Goal: Task Accomplishment & Management: Manage account settings

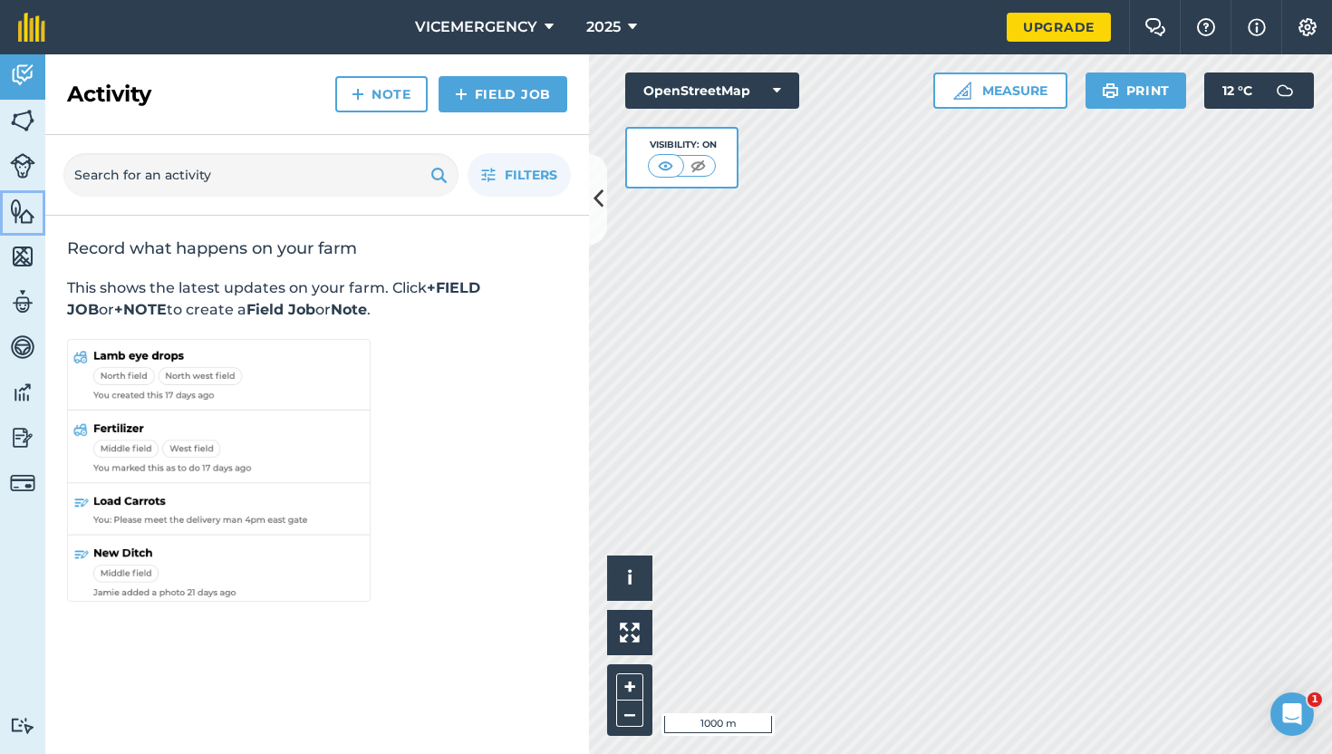
click at [24, 220] on img at bounding box center [22, 210] width 25 height 27
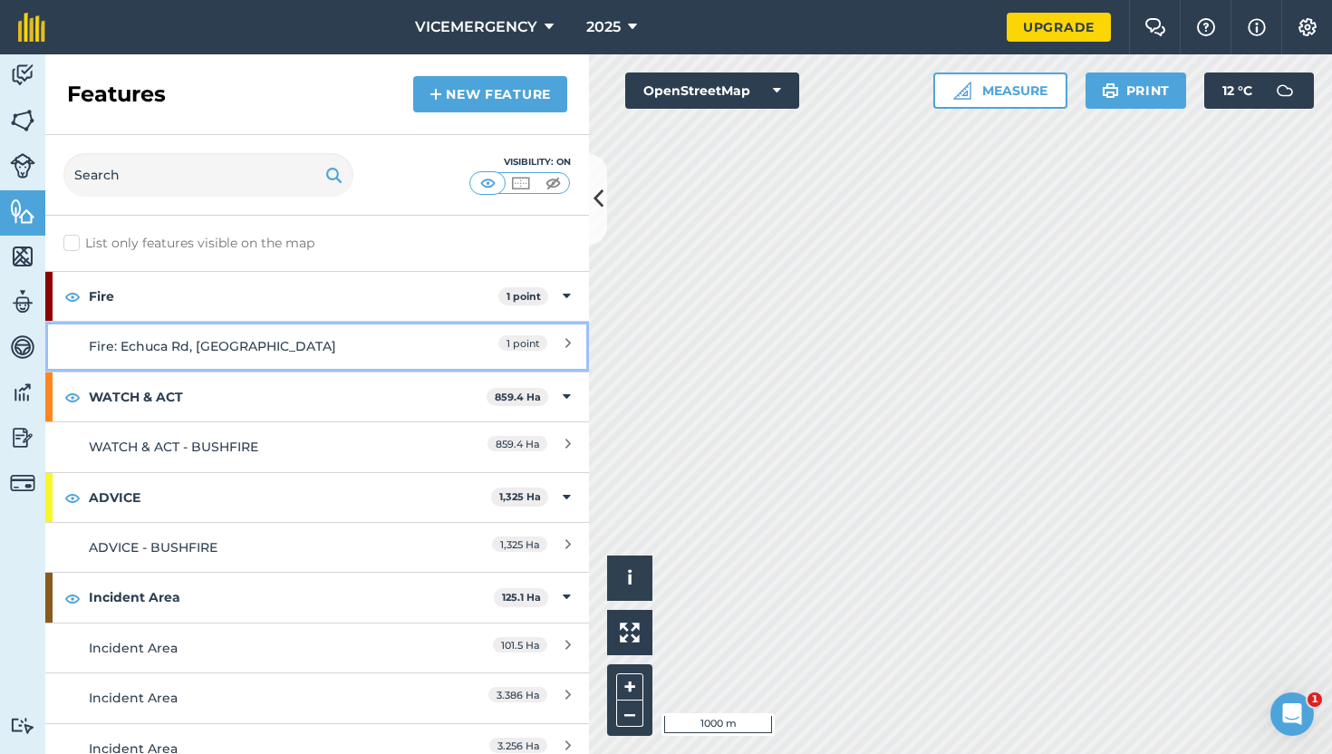
click at [322, 347] on div "Fire: Echuca Rd, [GEOGRAPHIC_DATA]" at bounding box center [250, 346] width 322 height 20
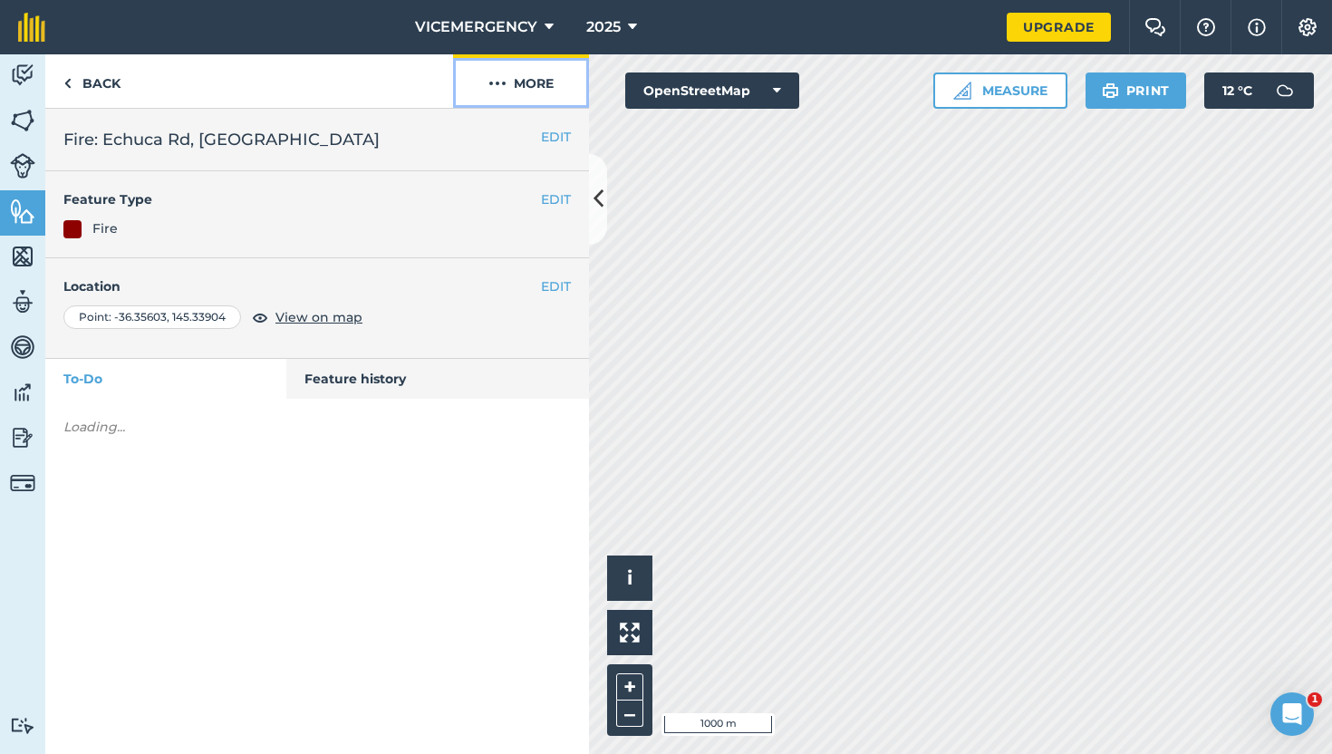
click at [520, 95] on button "More" at bounding box center [521, 80] width 136 height 53
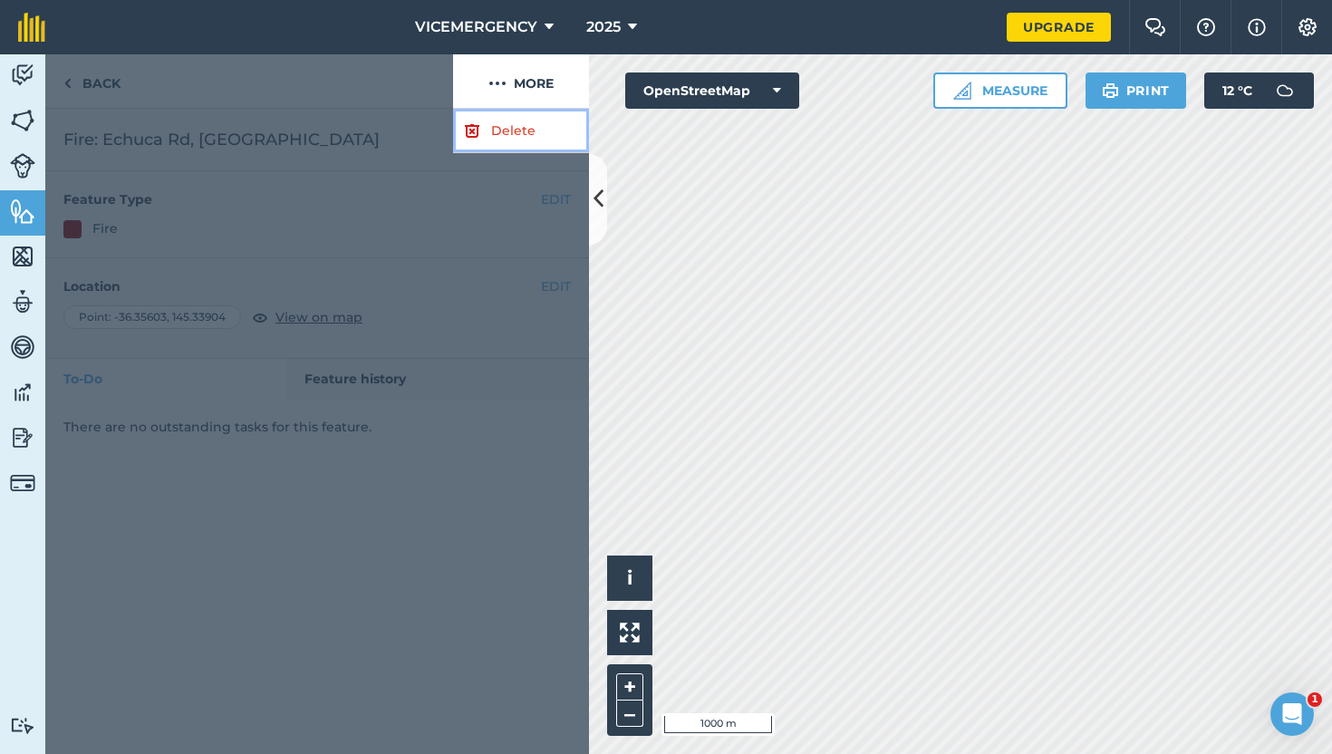
click at [505, 134] on link "Delete" at bounding box center [521, 131] width 136 height 44
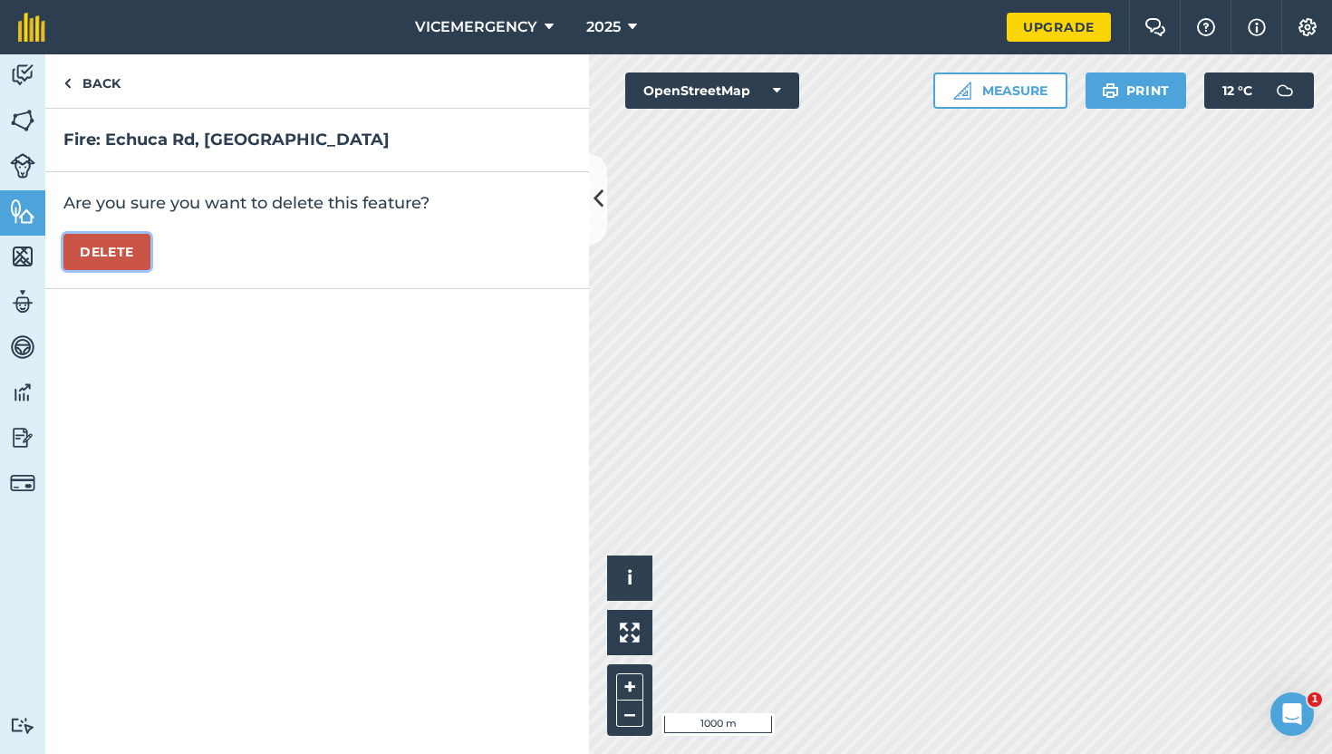
click at [96, 258] on button "Delete" at bounding box center [106, 252] width 87 height 36
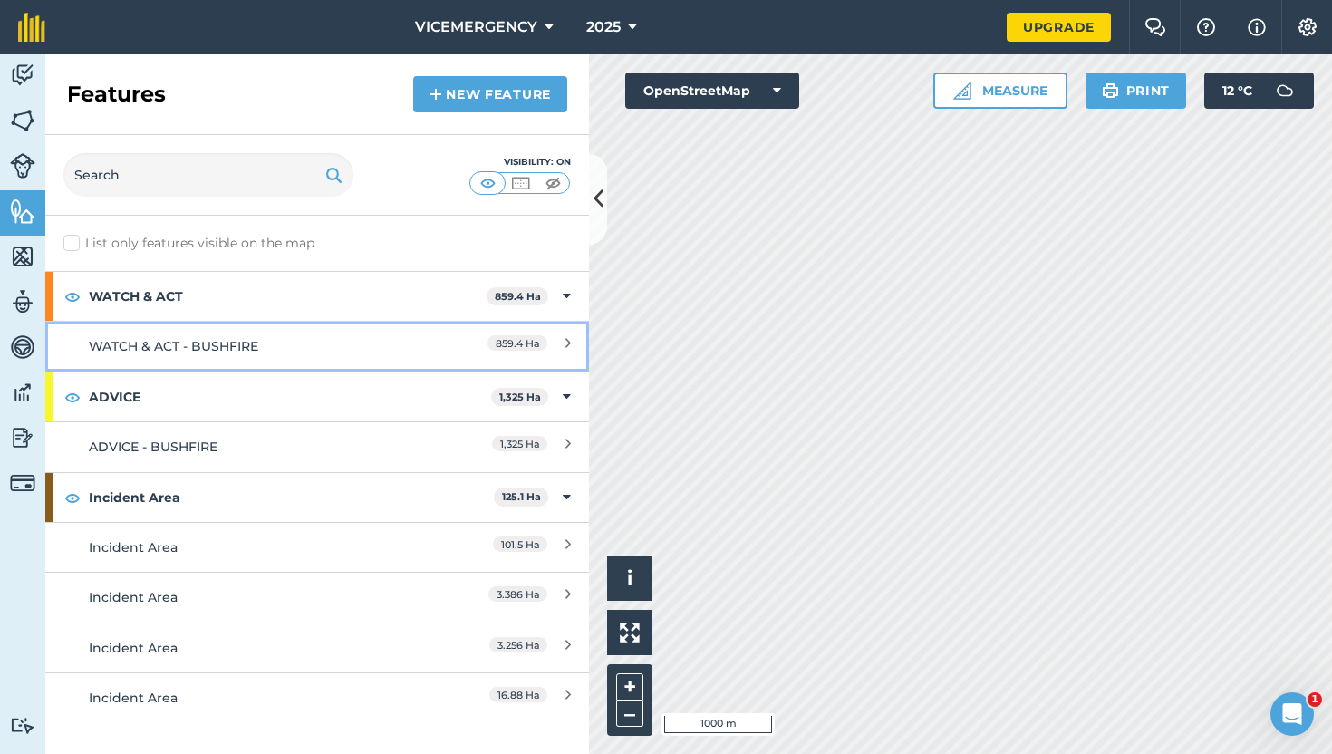
click at [314, 345] on div "WATCH & ACT - BUSHFIRE" at bounding box center [250, 346] width 322 height 20
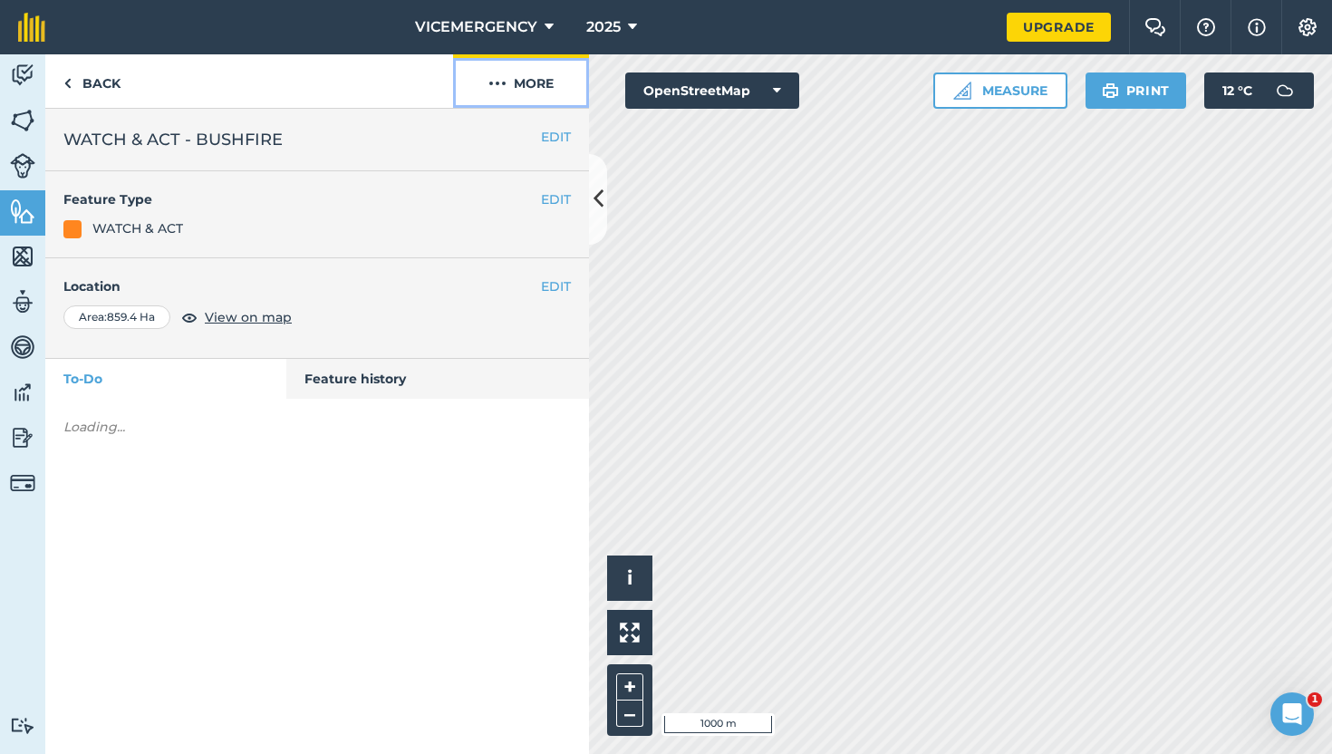
click at [490, 94] on button "More" at bounding box center [521, 80] width 136 height 53
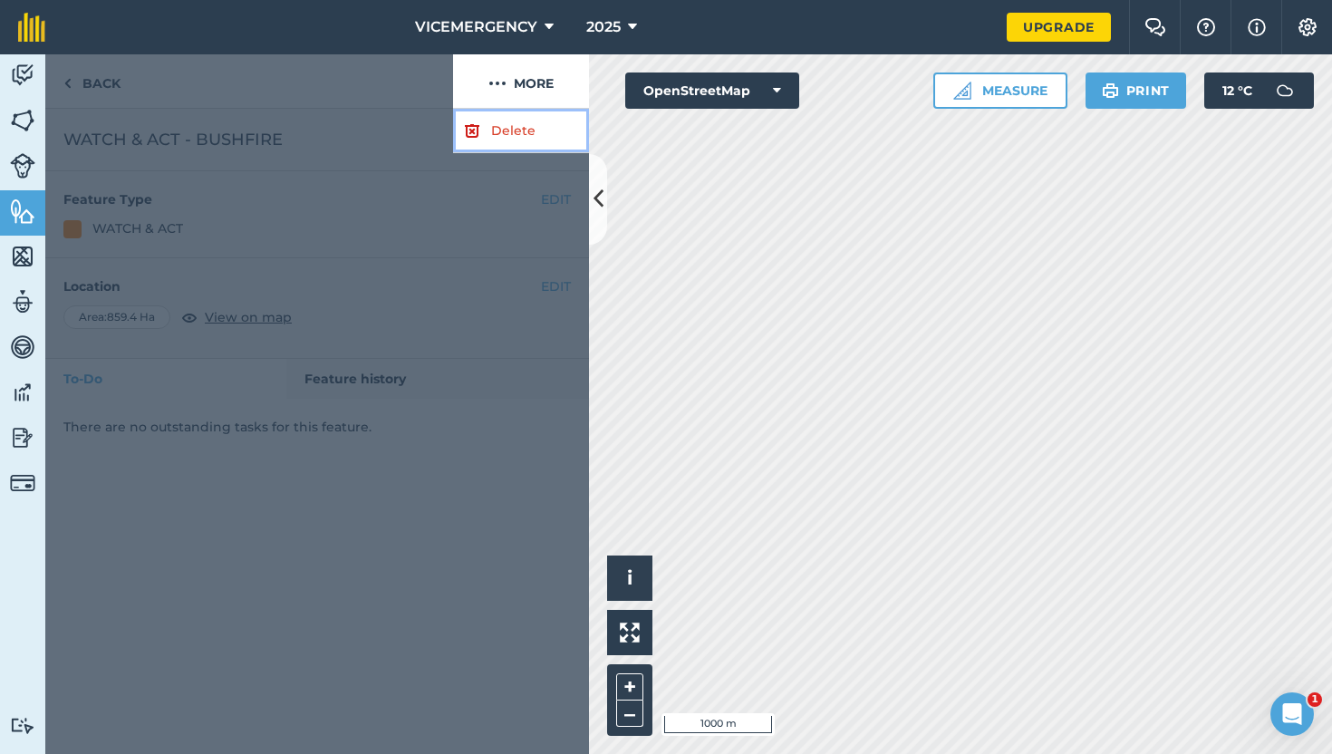
click at [490, 120] on link "Delete" at bounding box center [521, 131] width 136 height 44
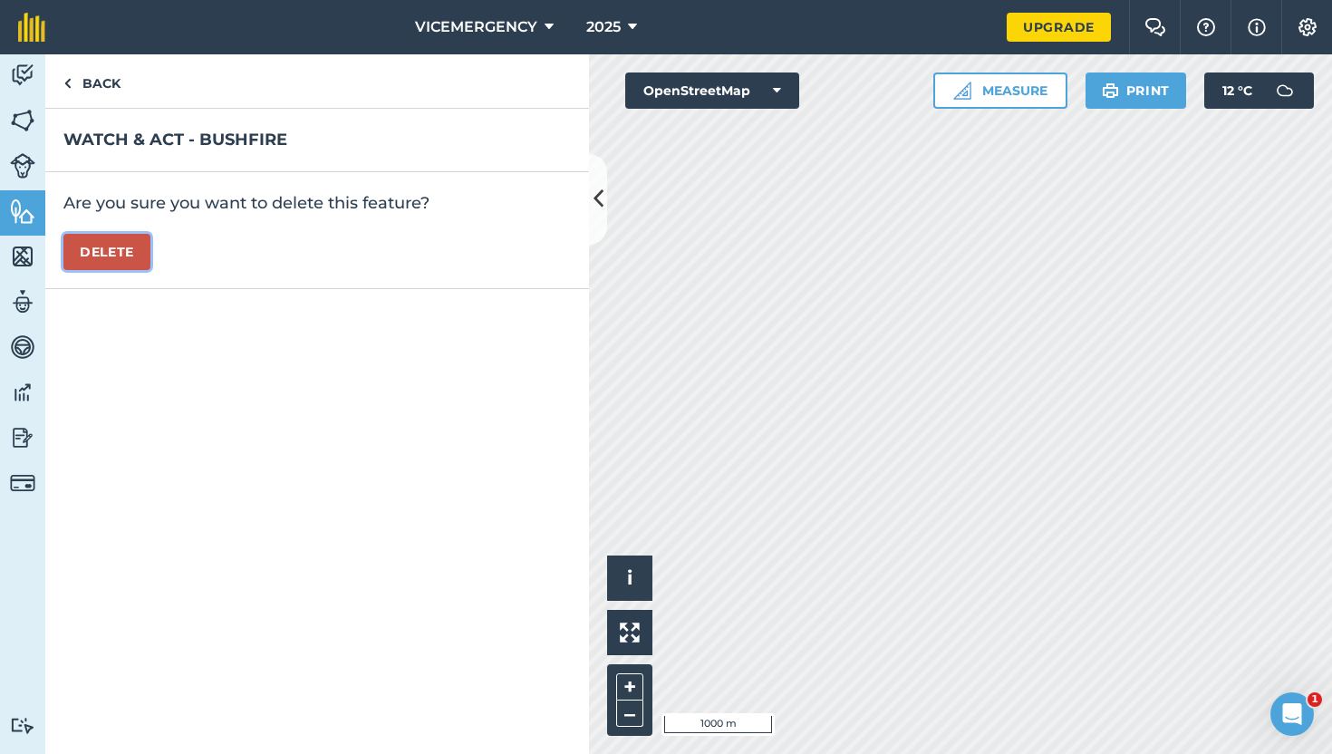
click at [99, 259] on button "Delete" at bounding box center [106, 252] width 87 height 36
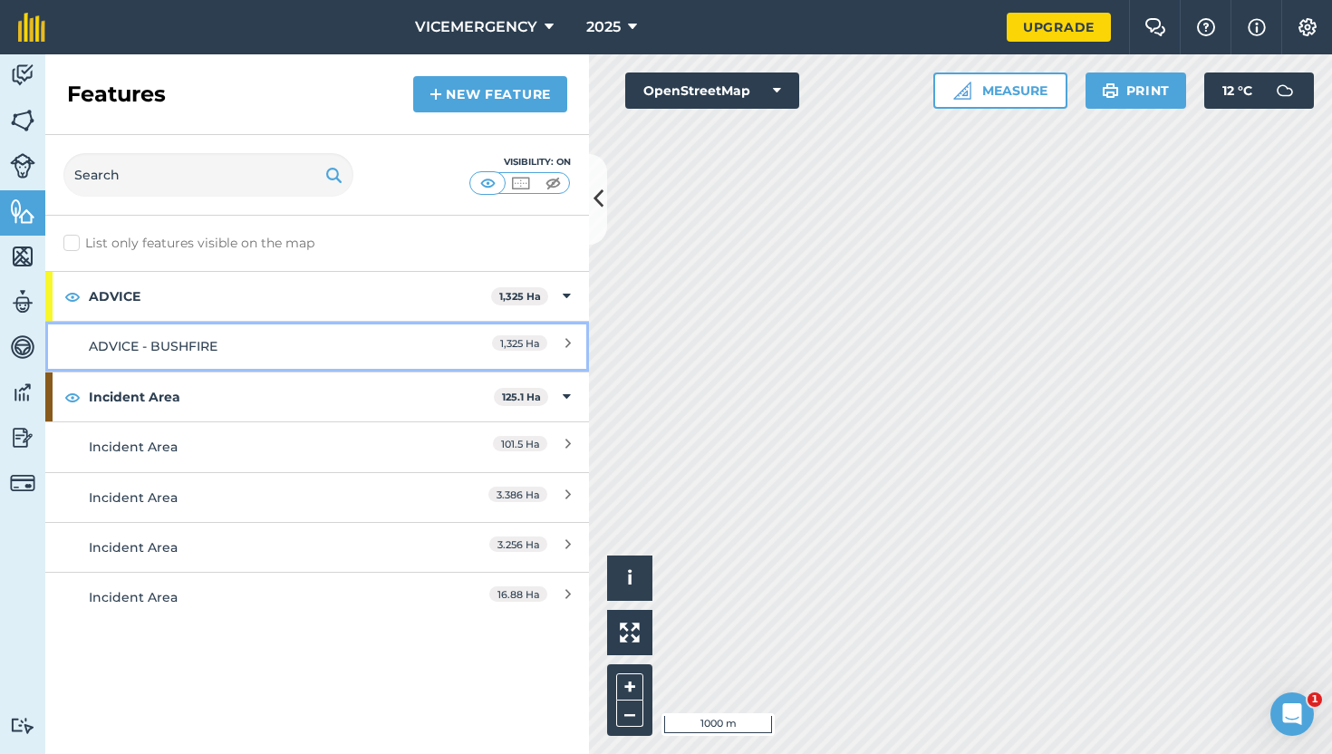
click at [316, 341] on div "ADVICE - BUSHFIRE" at bounding box center [250, 346] width 322 height 20
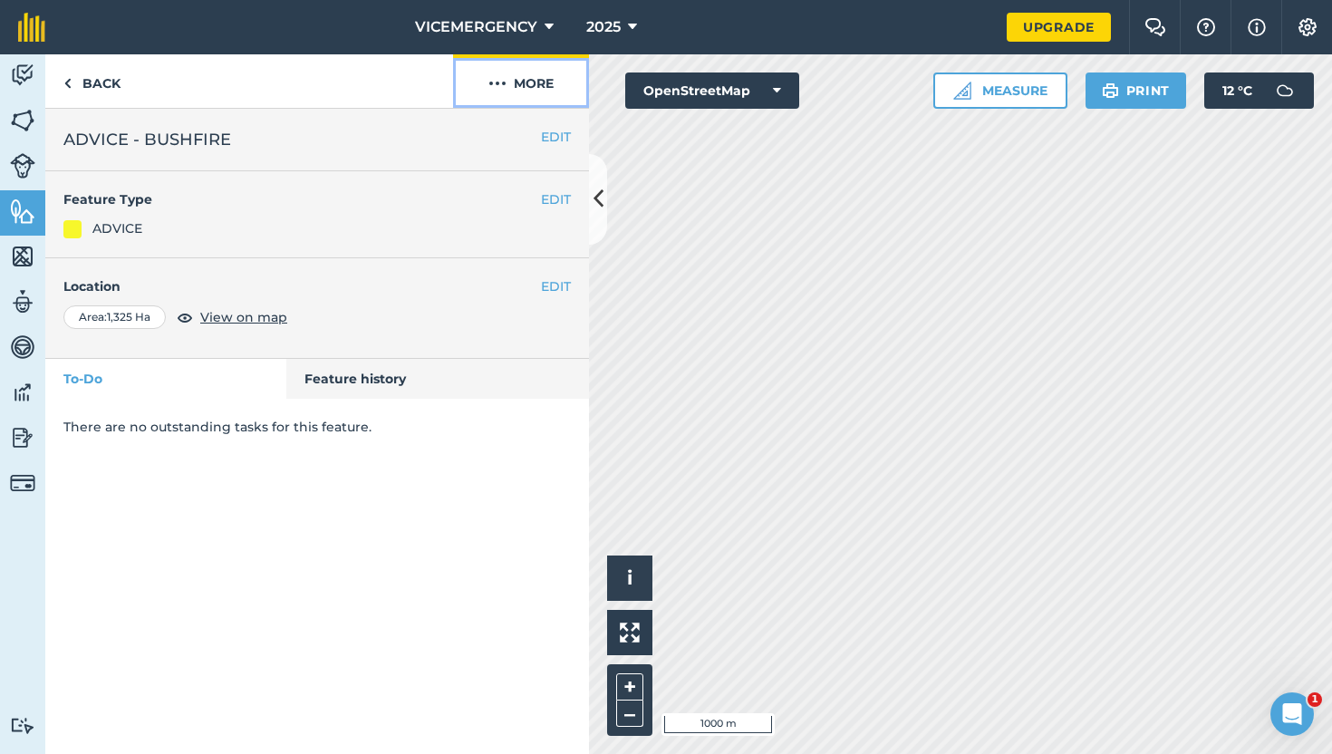
click at [526, 93] on button "More" at bounding box center [521, 80] width 136 height 53
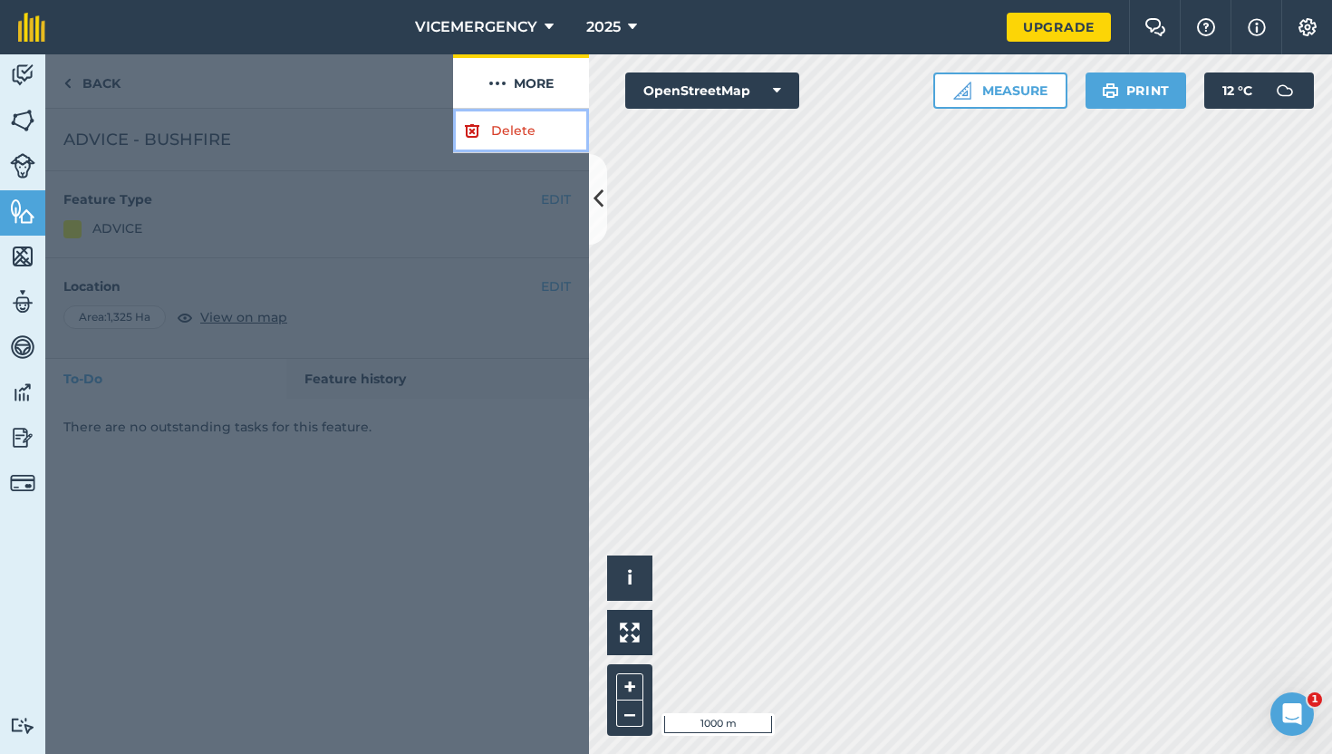
click at [505, 123] on link "Delete" at bounding box center [521, 131] width 136 height 44
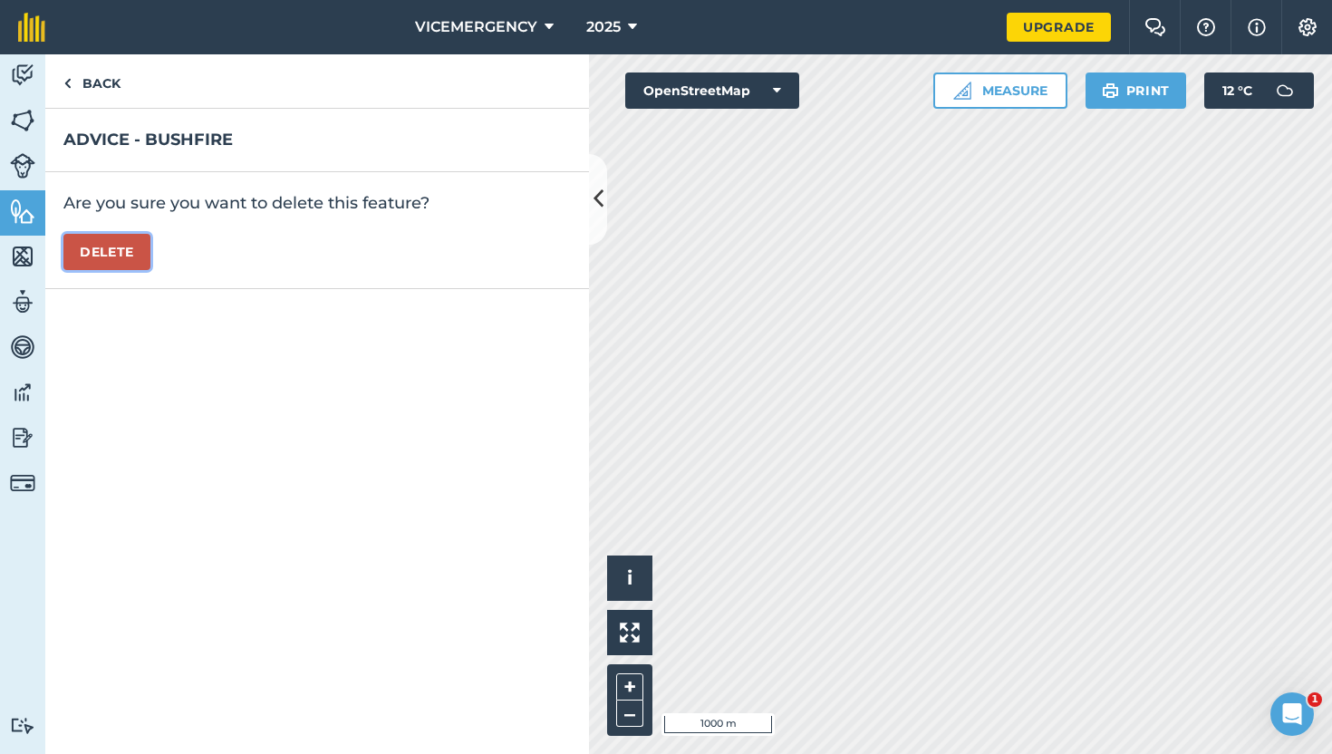
click at [109, 257] on button "Delete" at bounding box center [106, 252] width 87 height 36
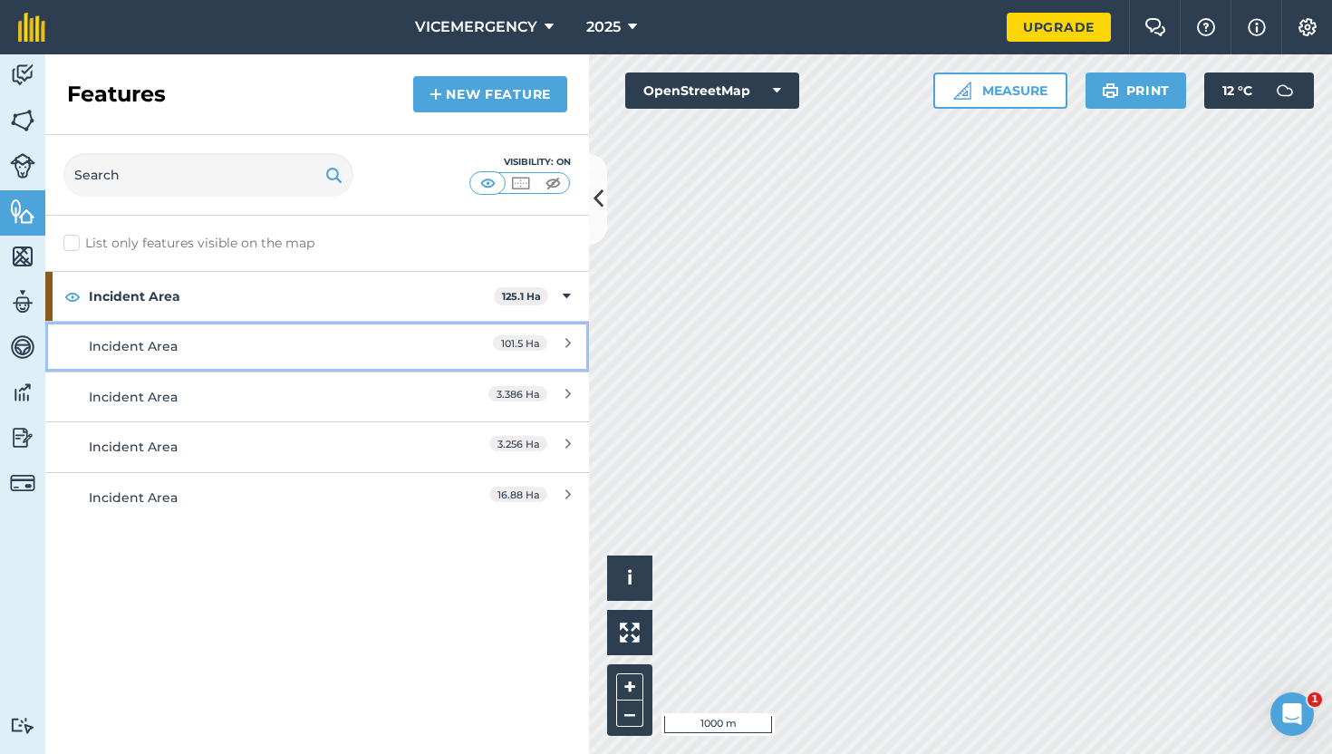
click at [351, 344] on div "Incident Area" at bounding box center [250, 346] width 322 height 20
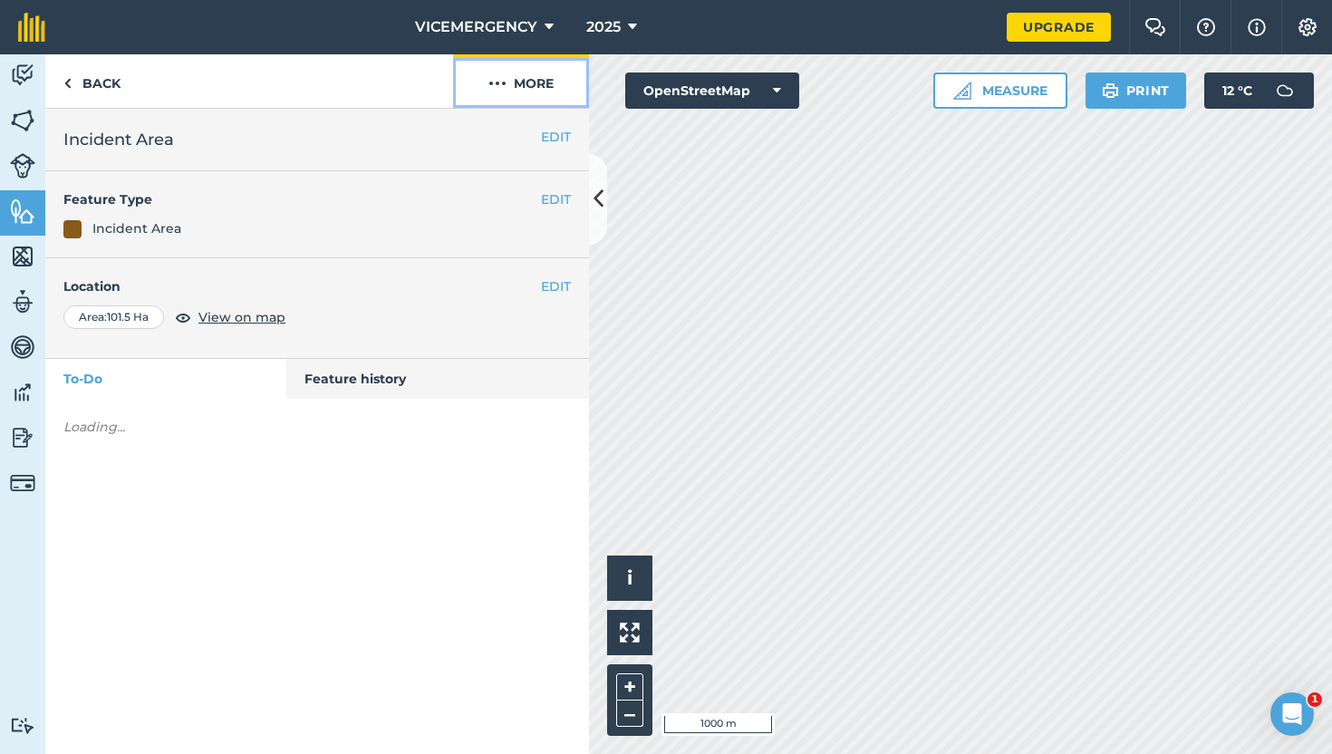
click at [553, 81] on button "More" at bounding box center [521, 80] width 136 height 53
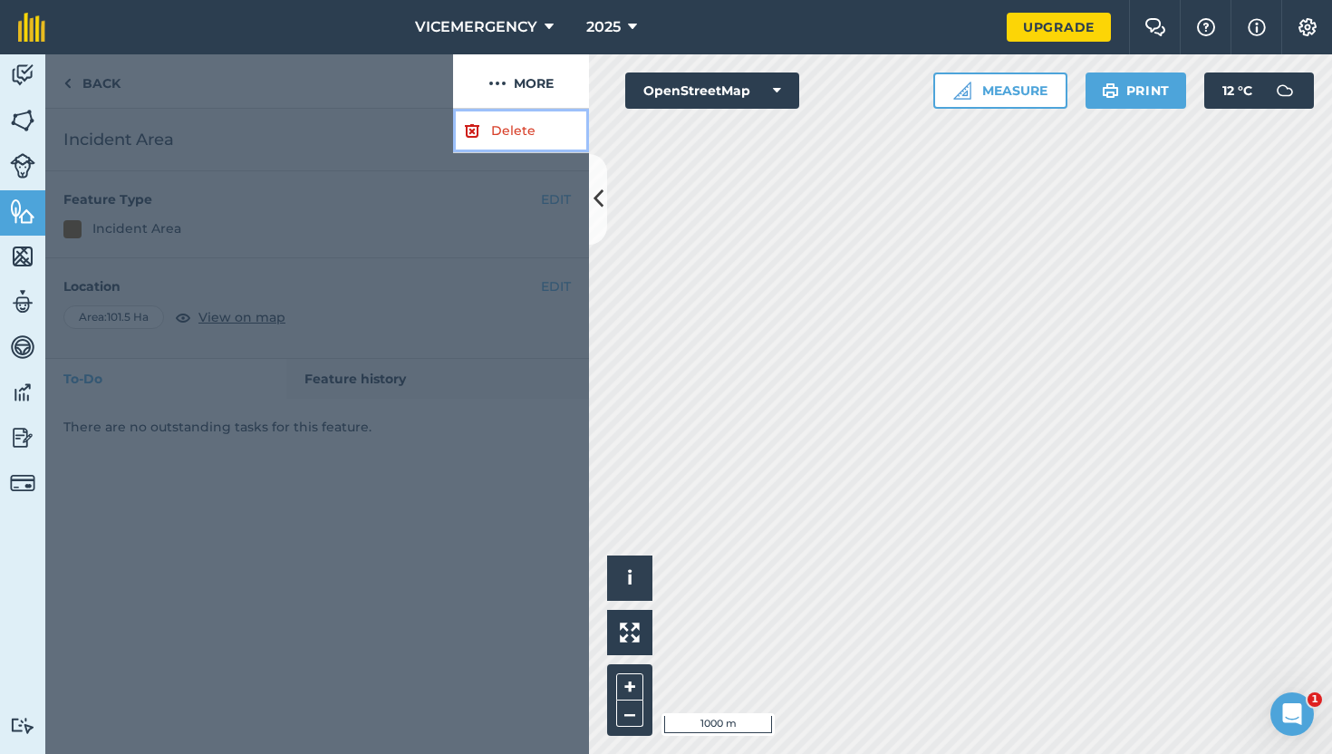
click at [528, 128] on link "Delete" at bounding box center [521, 131] width 136 height 44
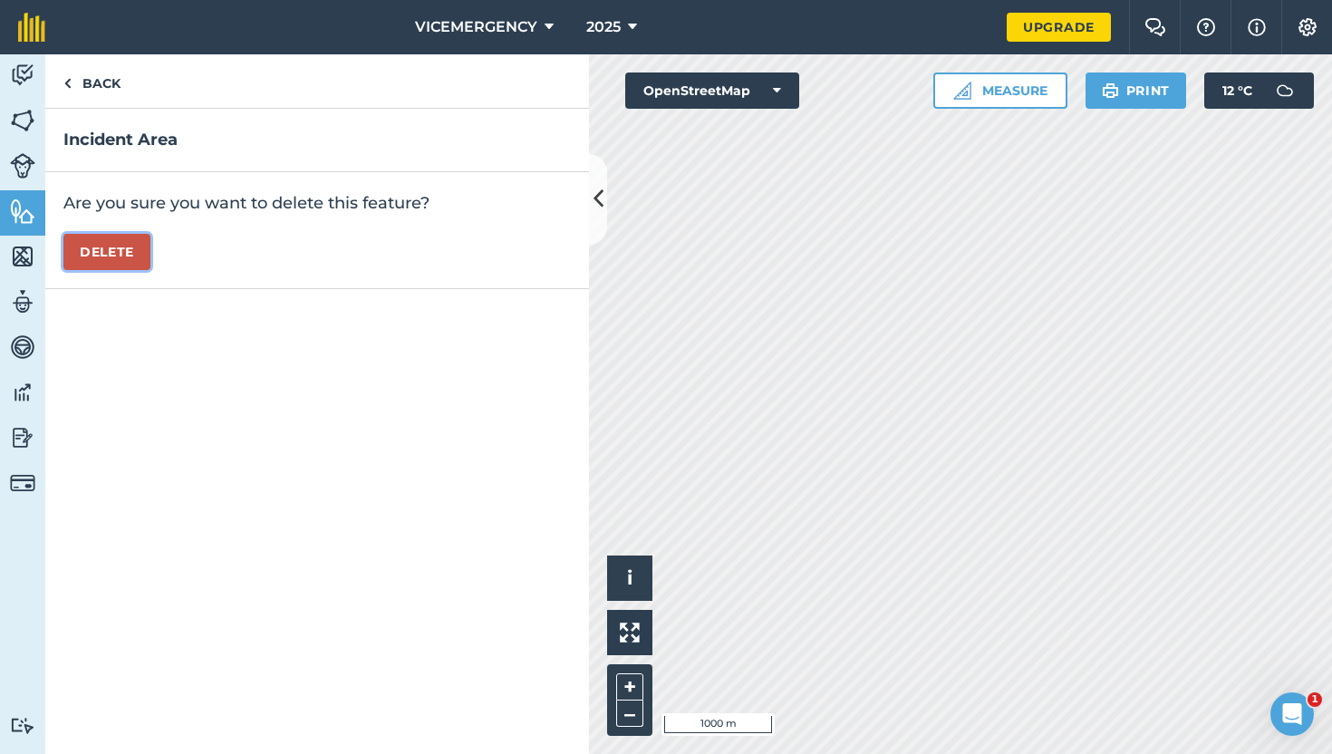
click at [115, 253] on button "Delete" at bounding box center [106, 252] width 87 height 36
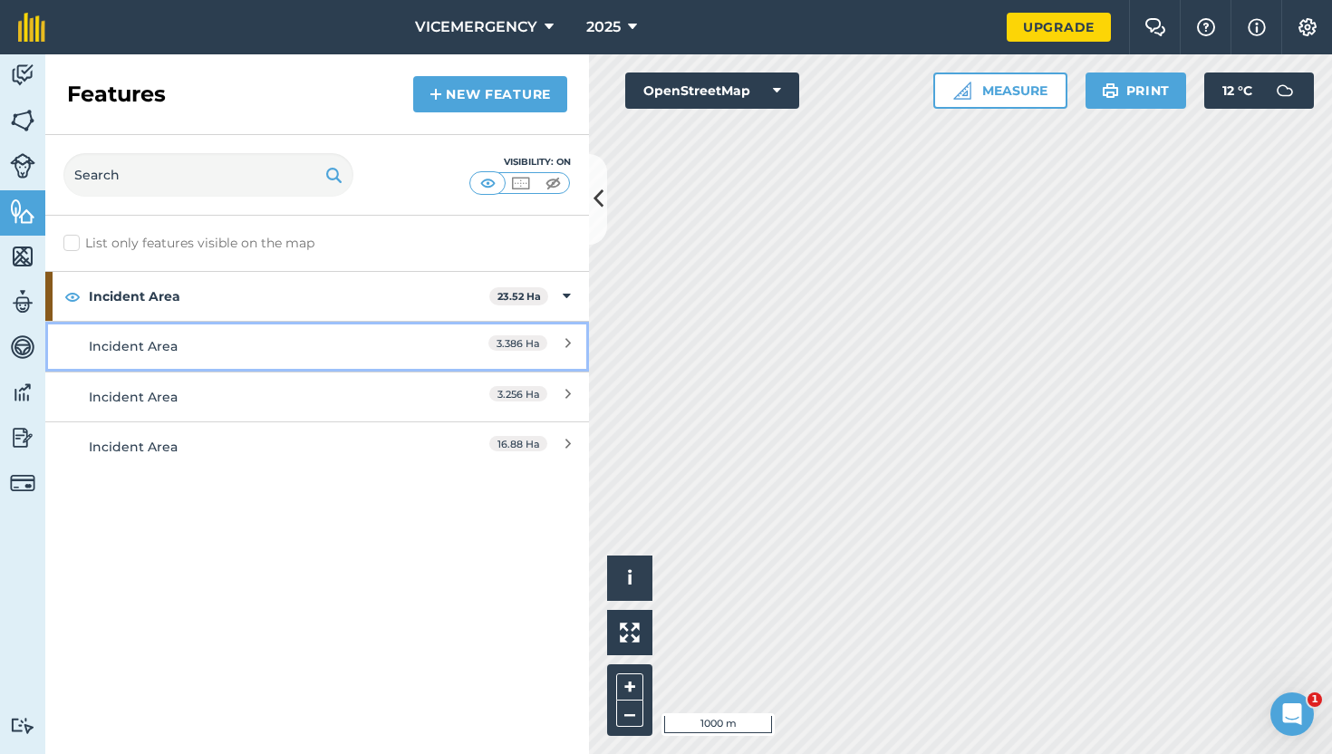
click at [351, 351] on div "Incident Area" at bounding box center [250, 346] width 322 height 20
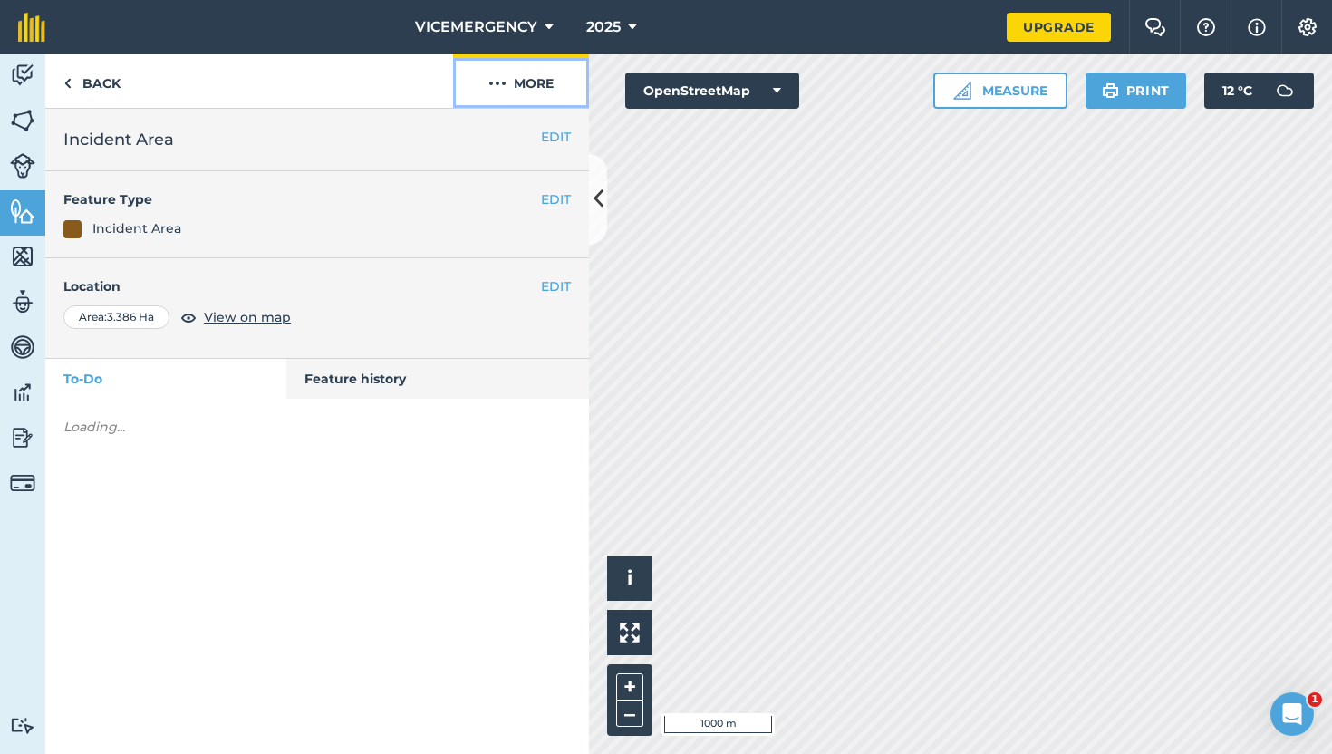
click at [518, 77] on button "More" at bounding box center [521, 80] width 136 height 53
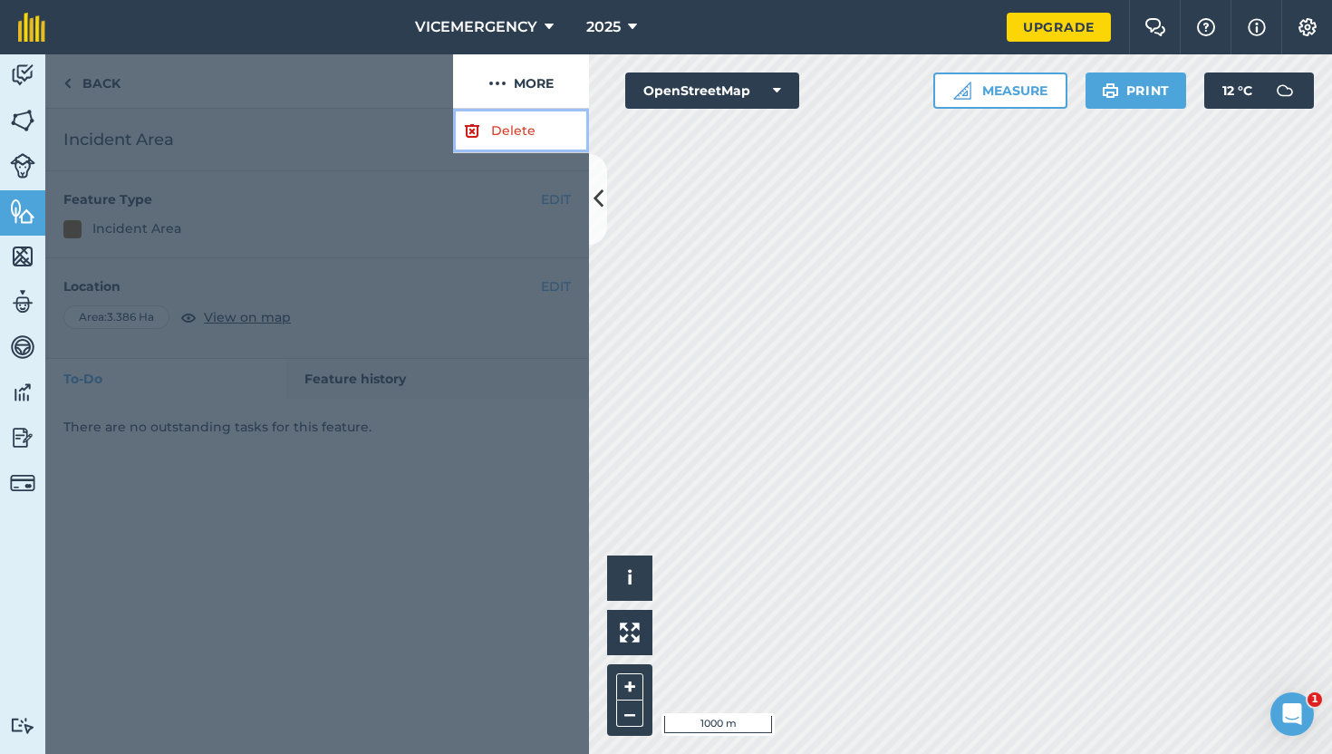
click at [499, 120] on link "Delete" at bounding box center [521, 131] width 136 height 44
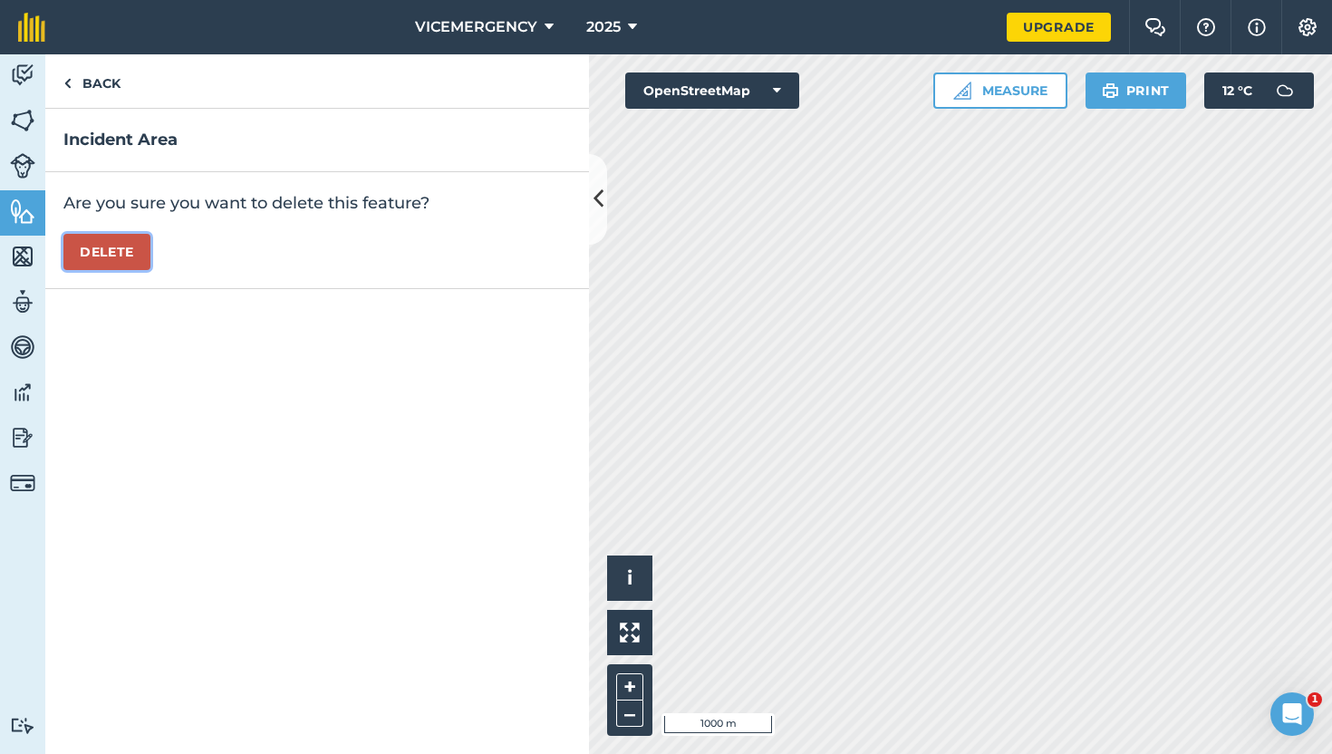
click at [120, 247] on button "Delete" at bounding box center [106, 252] width 87 height 36
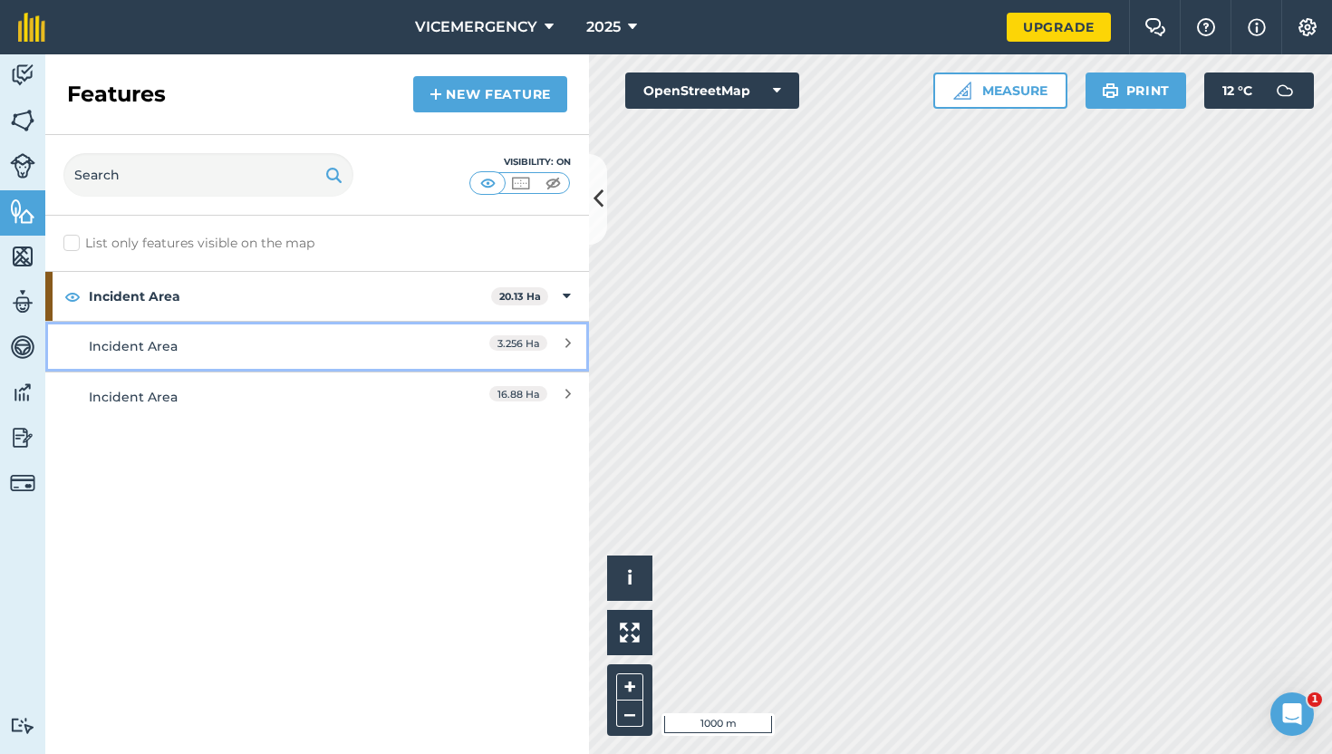
click at [380, 338] on div "Incident Area" at bounding box center [250, 346] width 322 height 20
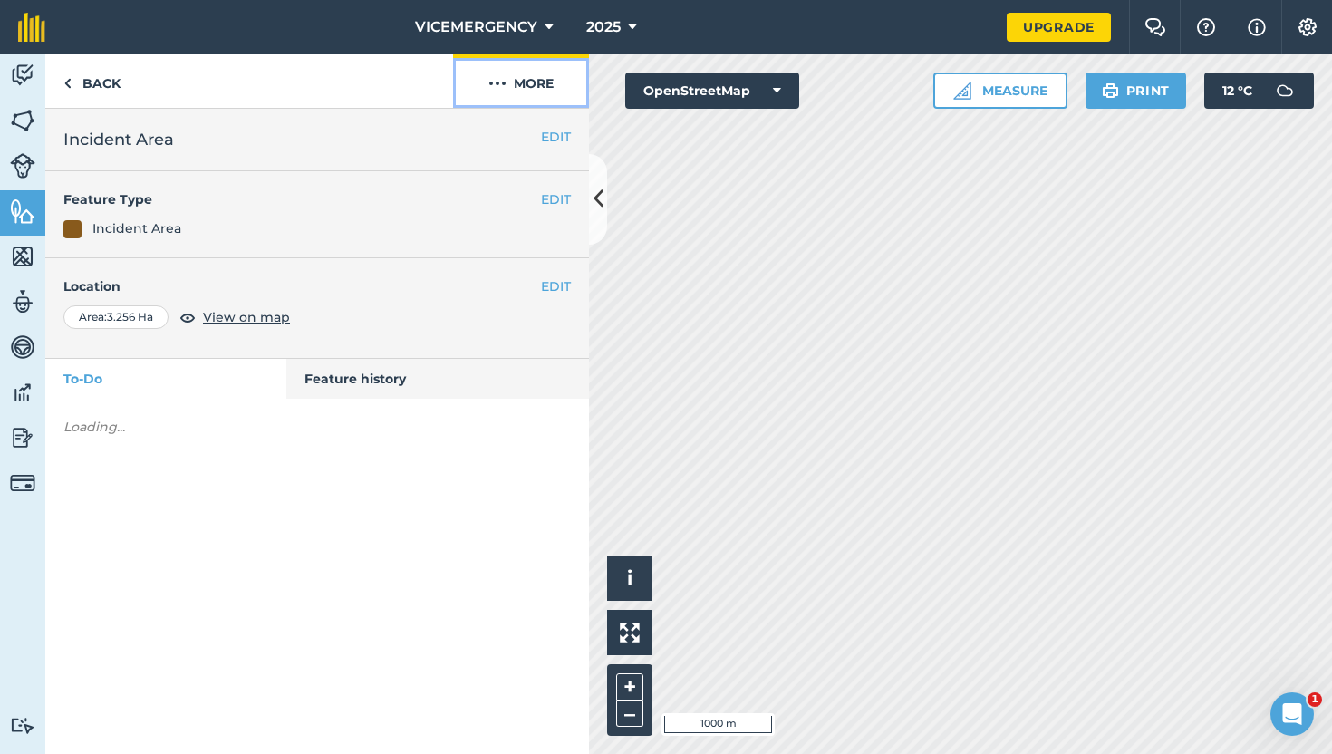
click at [504, 81] on img at bounding box center [497, 83] width 18 height 22
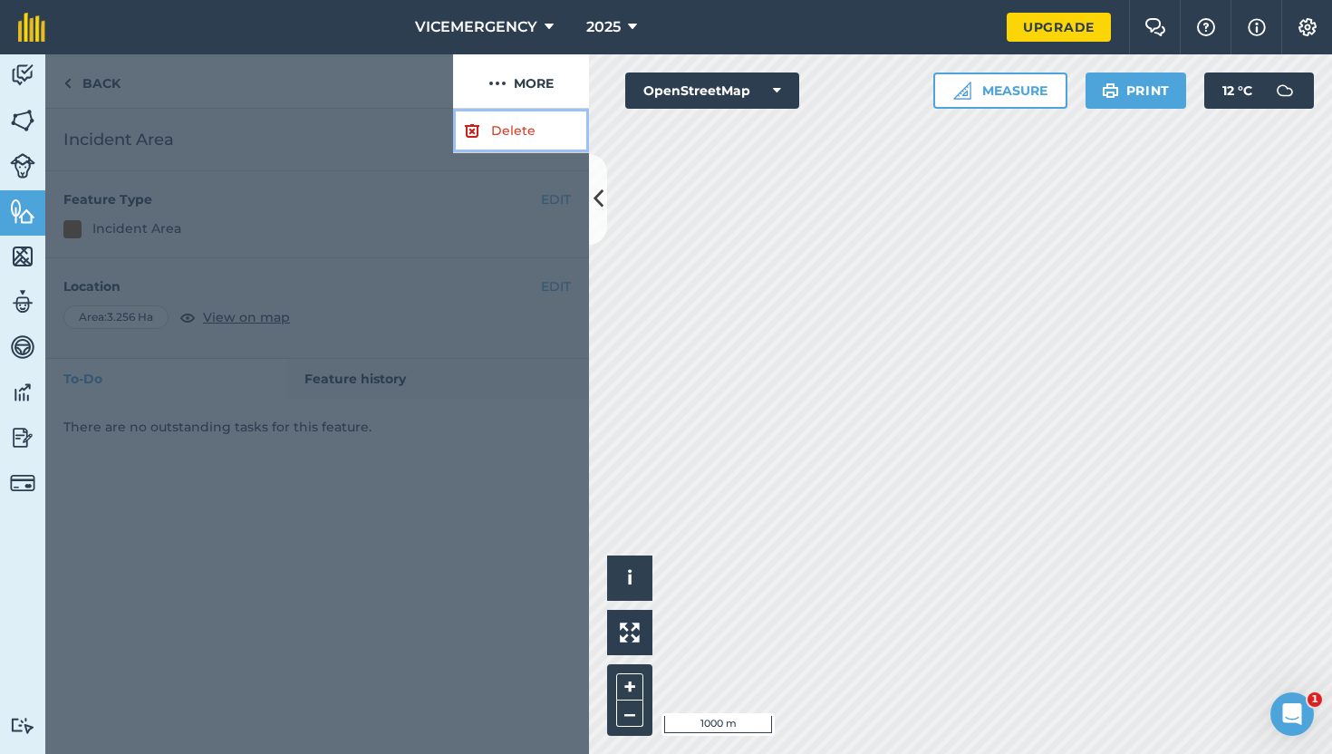
click at [495, 132] on link "Delete" at bounding box center [521, 131] width 136 height 44
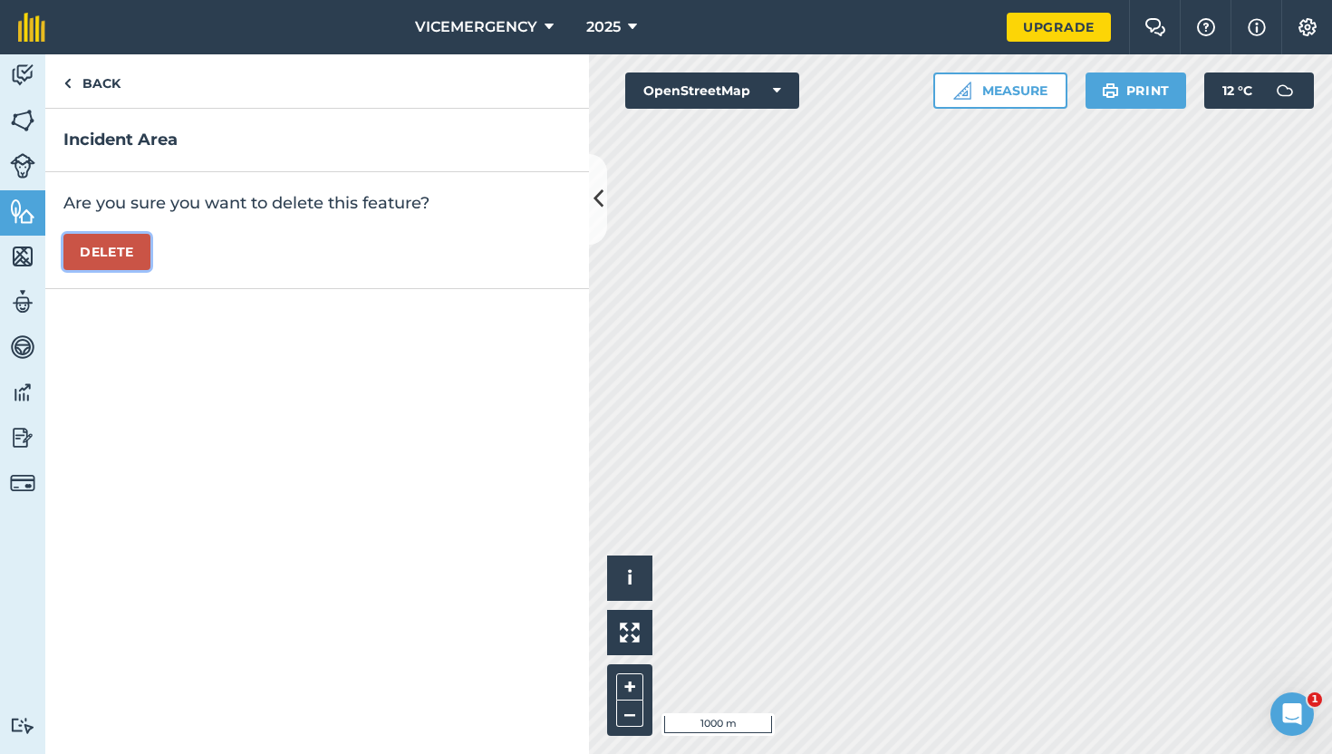
click at [132, 255] on button "Delete" at bounding box center [106, 252] width 87 height 36
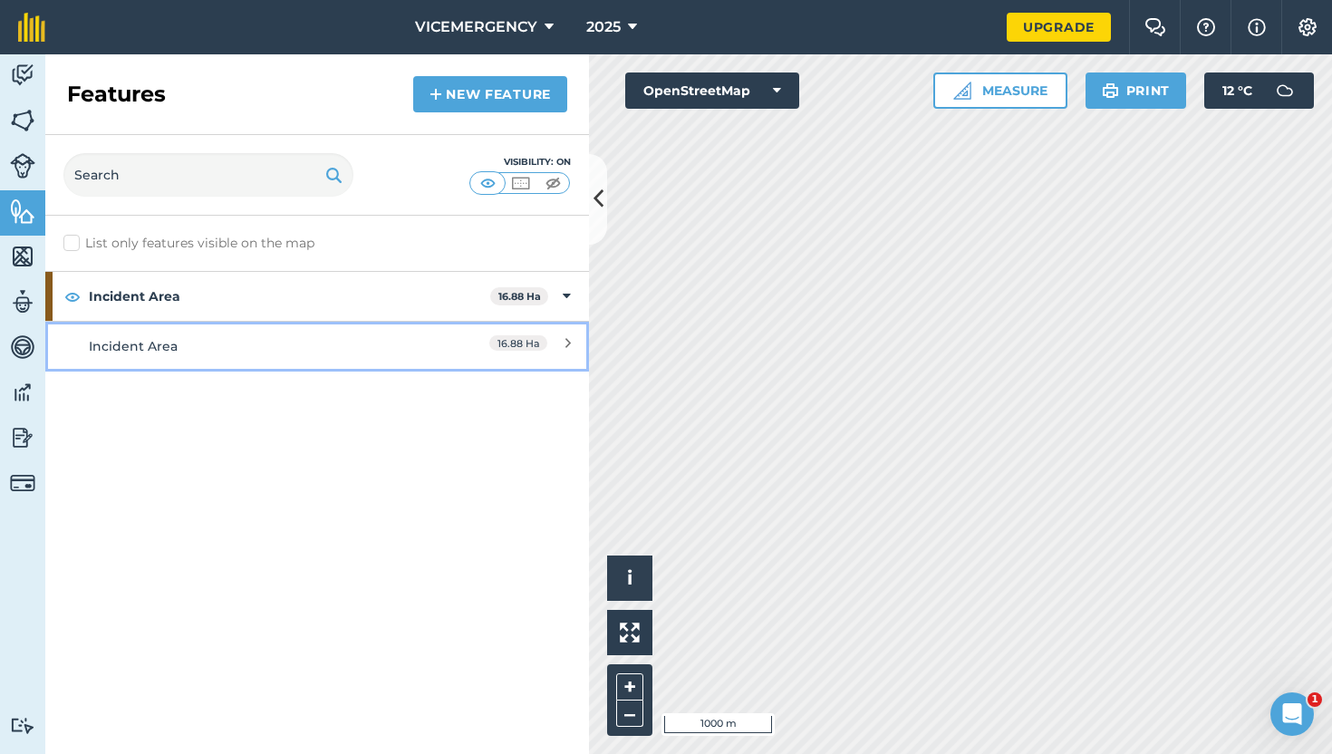
click at [376, 333] on link "Incident Area 16.88 Ha" at bounding box center [316, 346] width 543 height 50
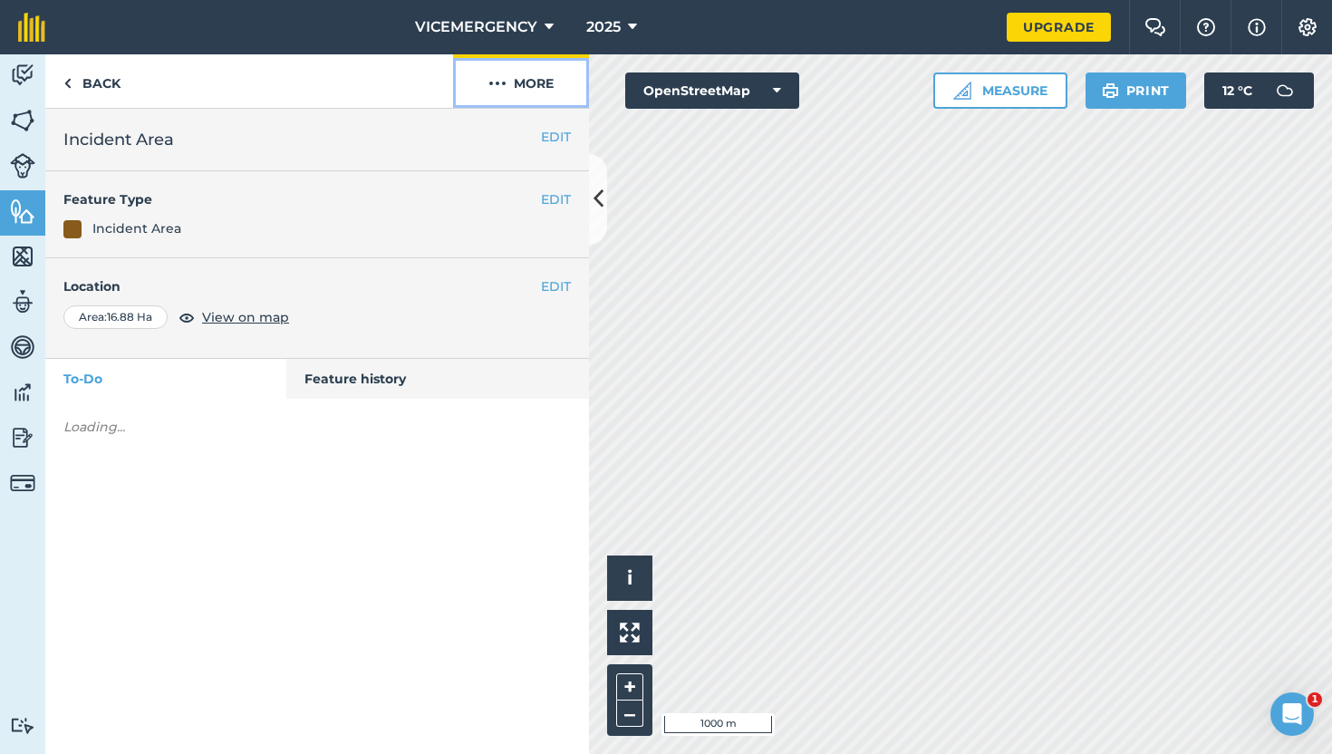
click at [510, 71] on button "More" at bounding box center [521, 80] width 136 height 53
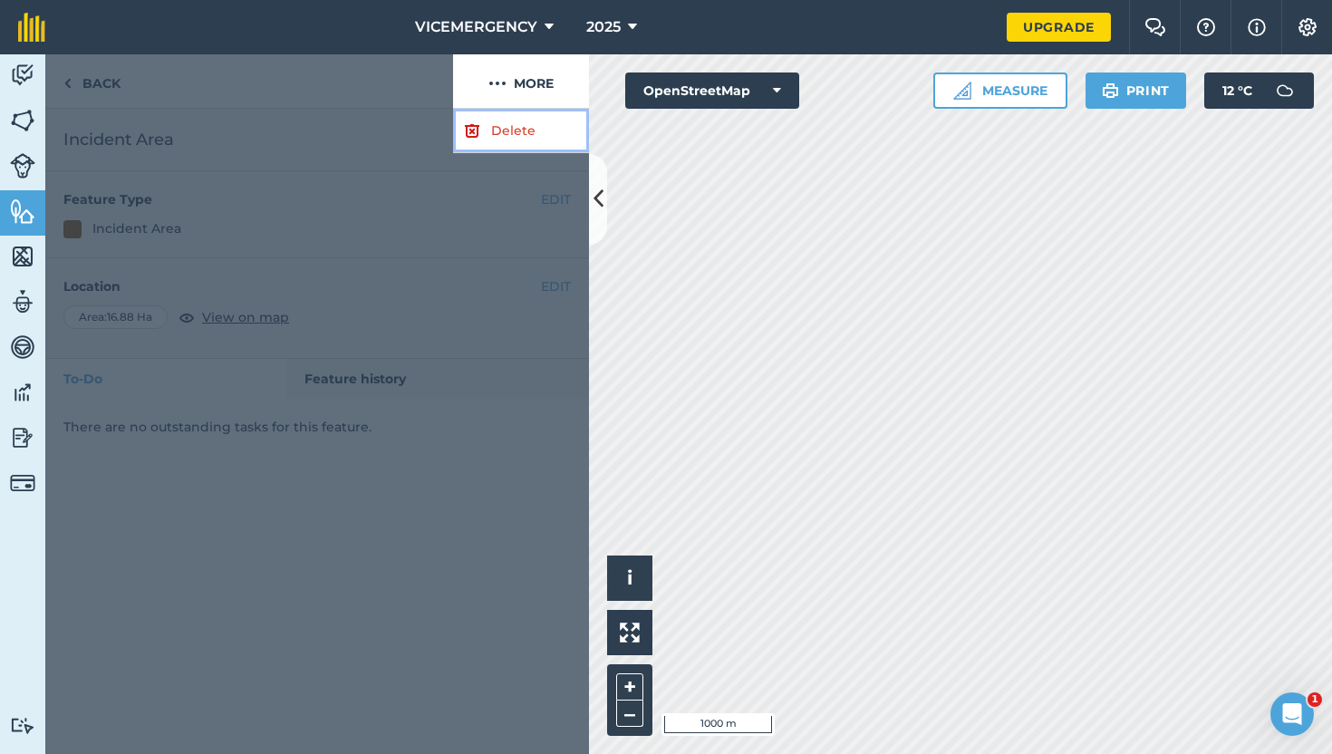
click at [488, 131] on link "Delete" at bounding box center [521, 131] width 136 height 44
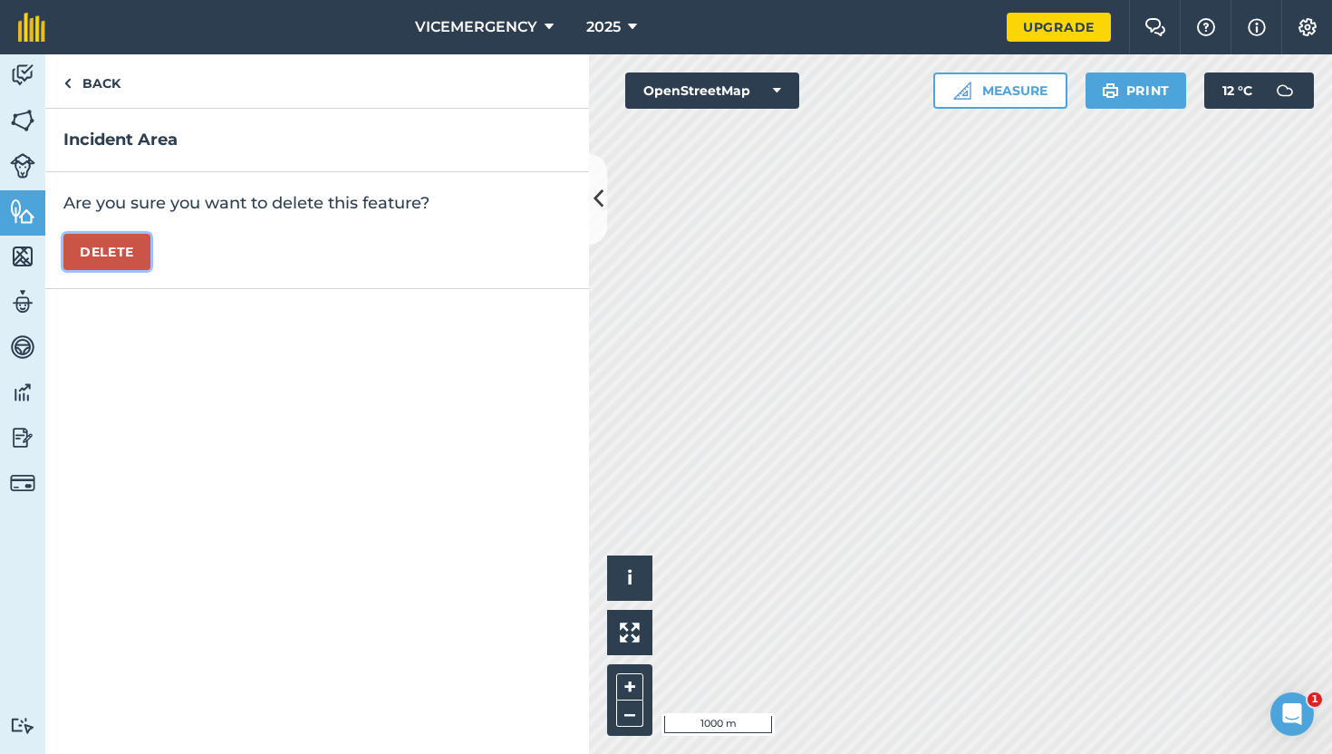
click at [112, 258] on button "Delete" at bounding box center [106, 252] width 87 height 36
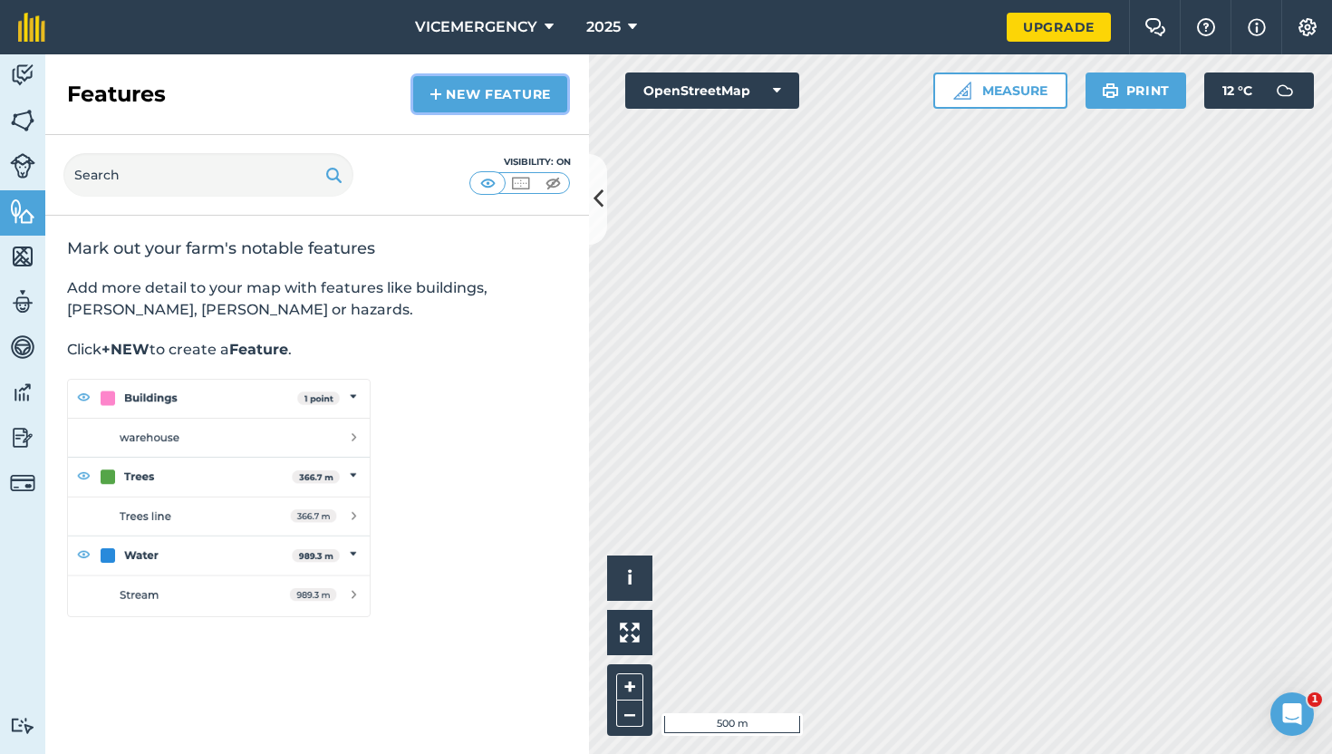
click at [447, 91] on link "New feature" at bounding box center [490, 94] width 154 height 36
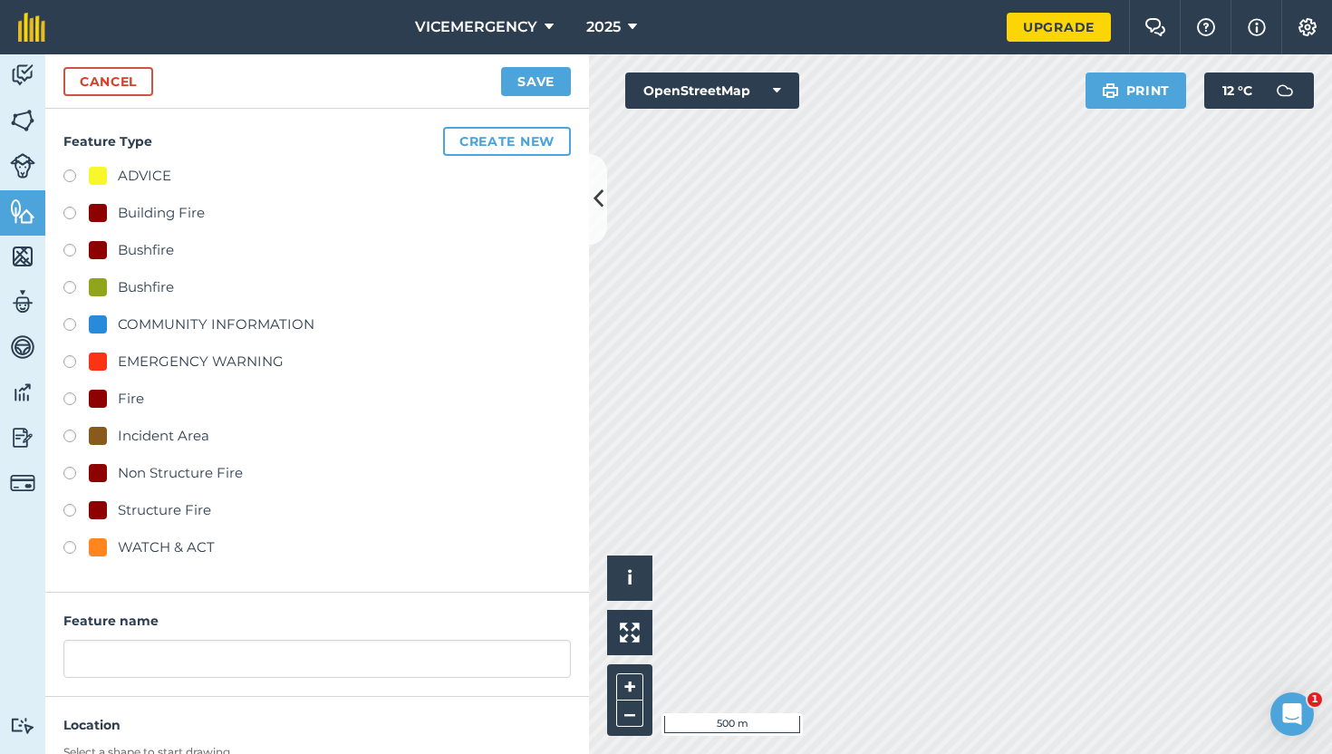
click at [67, 399] on label at bounding box center [75, 401] width 25 height 18
radio input "true"
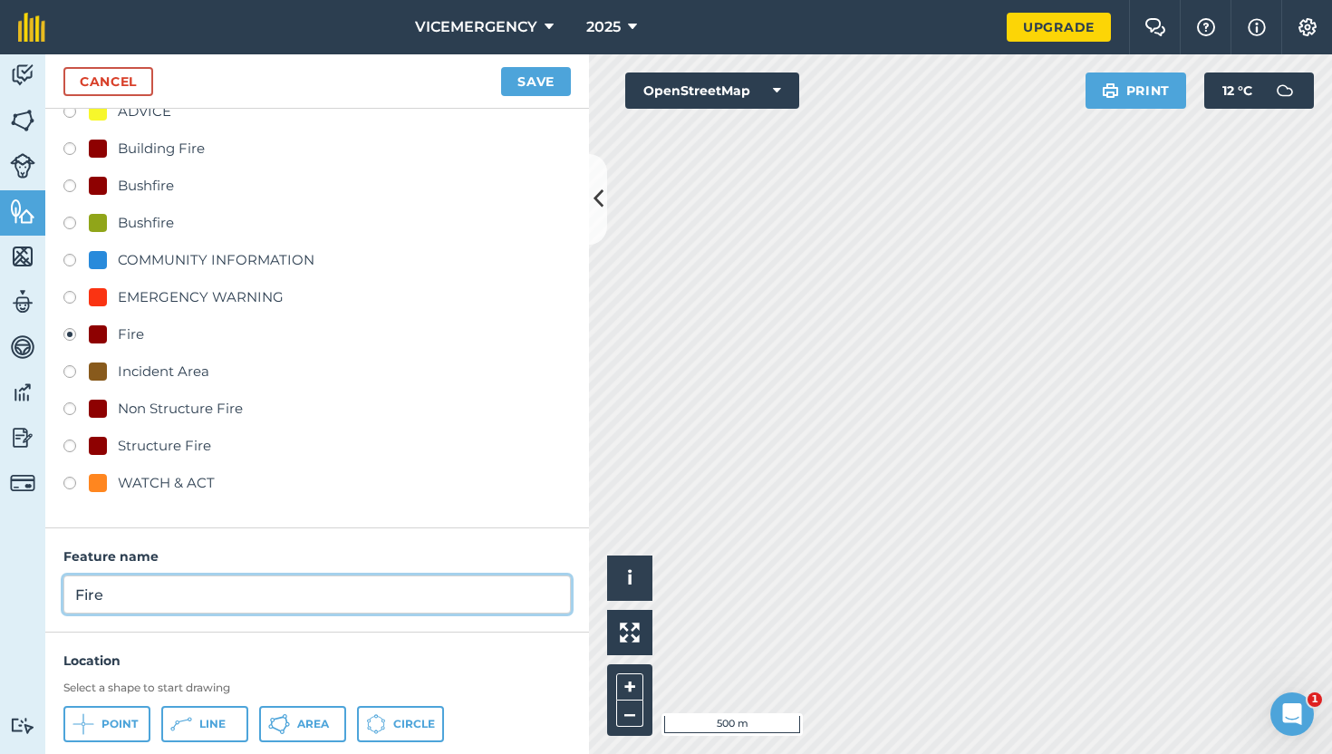
click at [156, 594] on input "Fire" at bounding box center [316, 594] width 507 height 38
type input "Fire: Bullaharre Rd, [GEOGRAPHIC_DATA]"
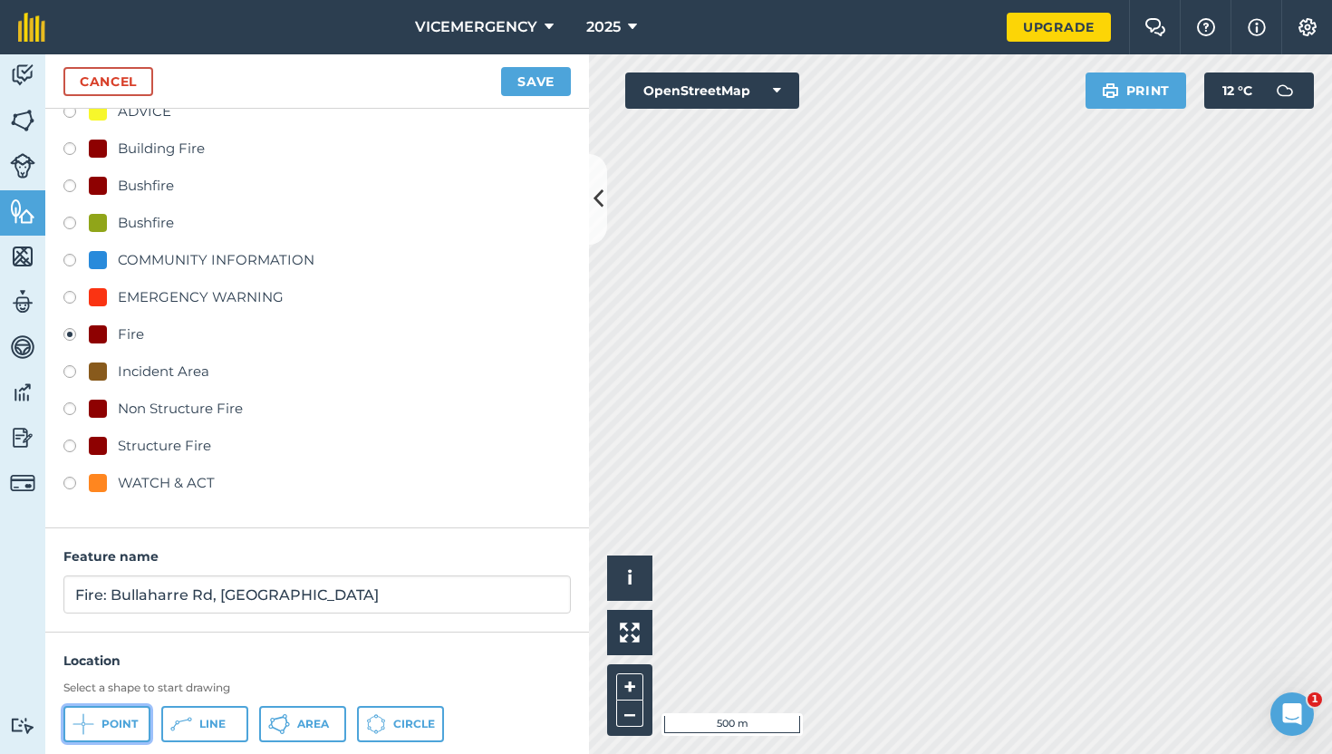
click at [112, 724] on span "Point" at bounding box center [119, 724] width 36 height 14
click at [529, 87] on button "Save" at bounding box center [536, 81] width 70 height 29
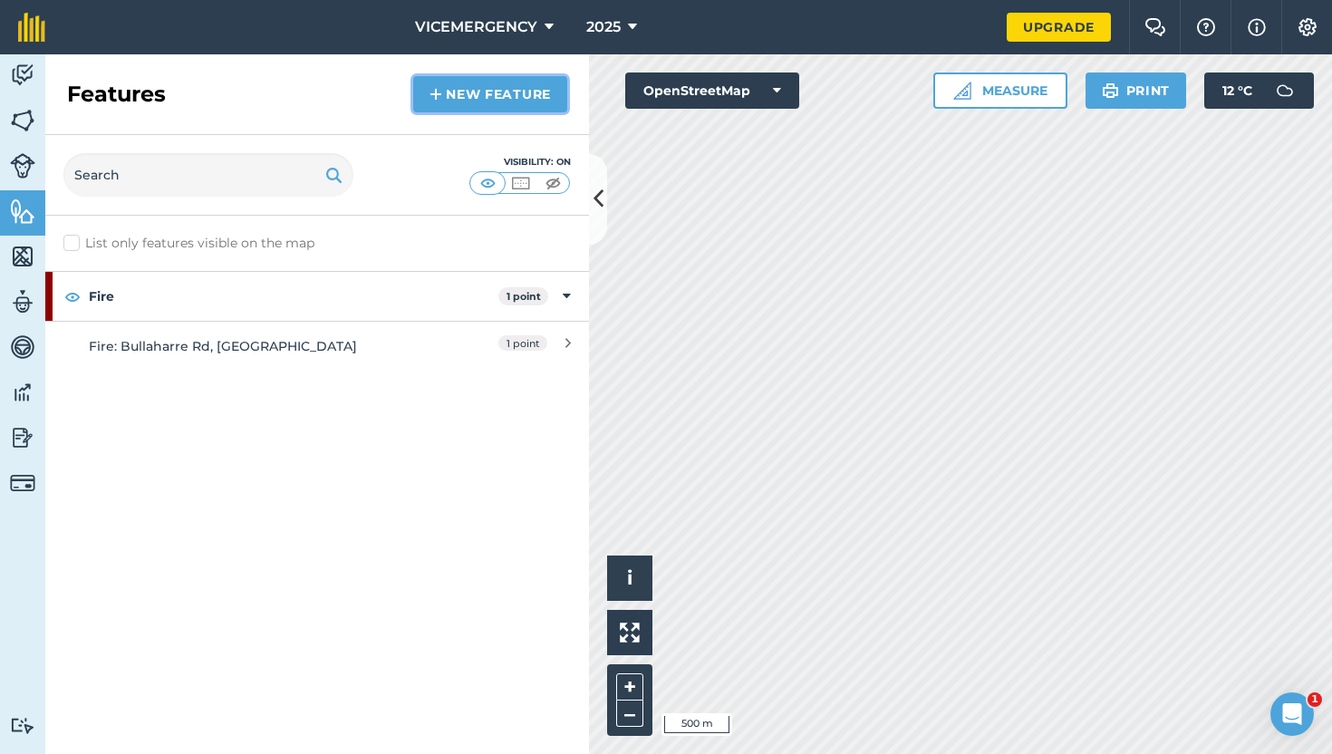
click at [472, 86] on link "New feature" at bounding box center [490, 94] width 154 height 36
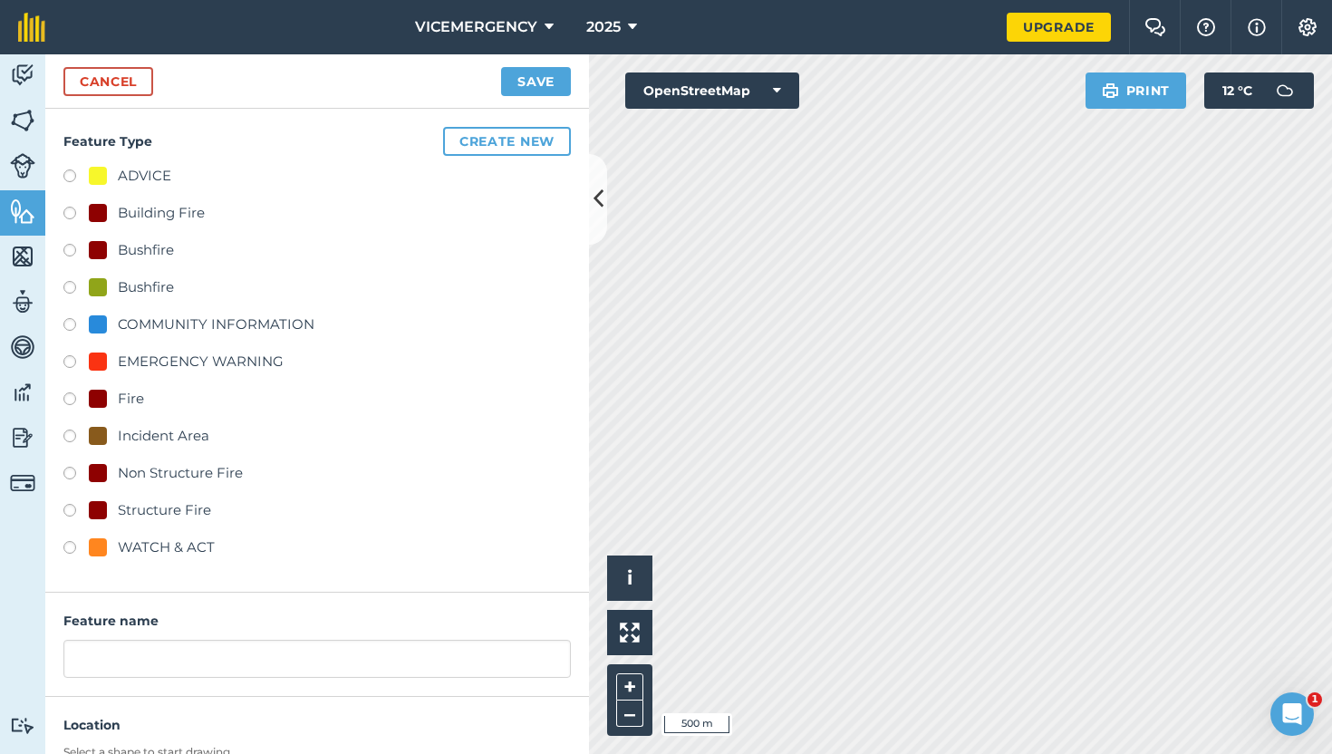
click at [73, 430] on label at bounding box center [75, 438] width 25 height 18
radio input "true"
type input "Incident Area"
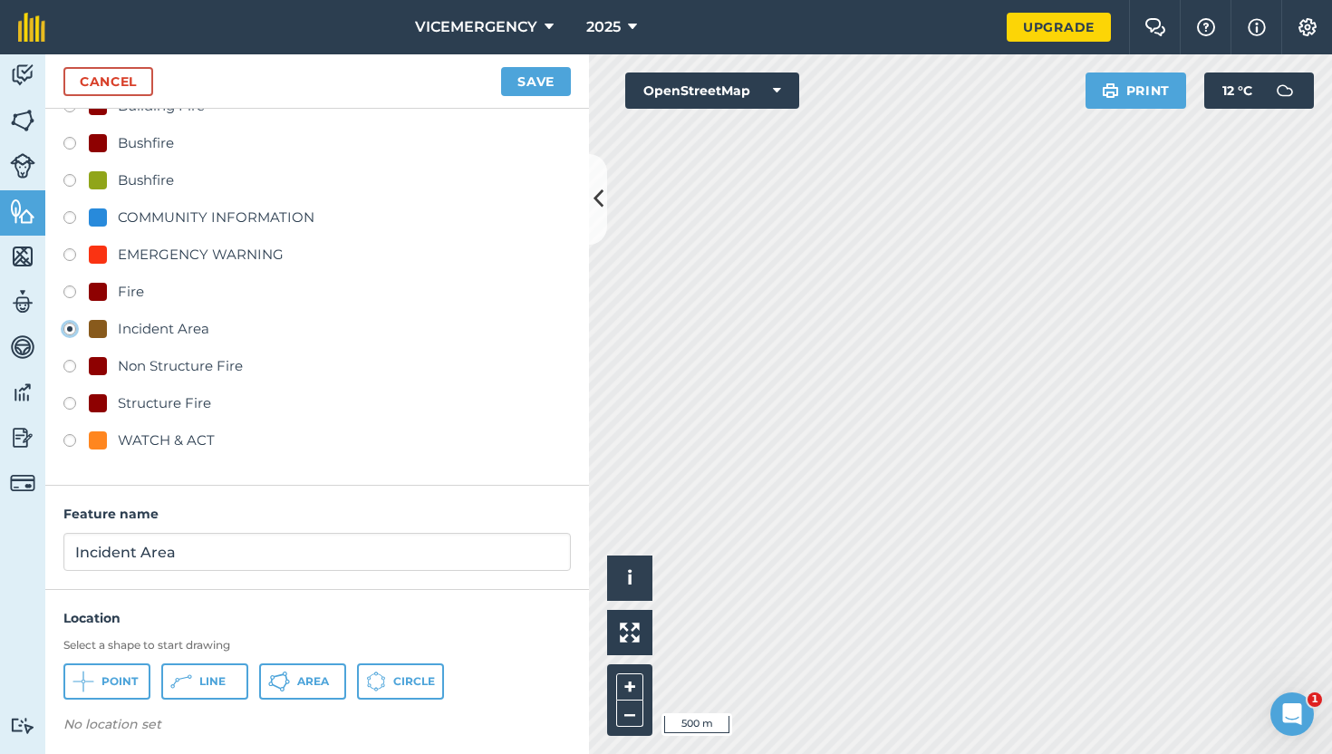
scroll to position [113, 0]
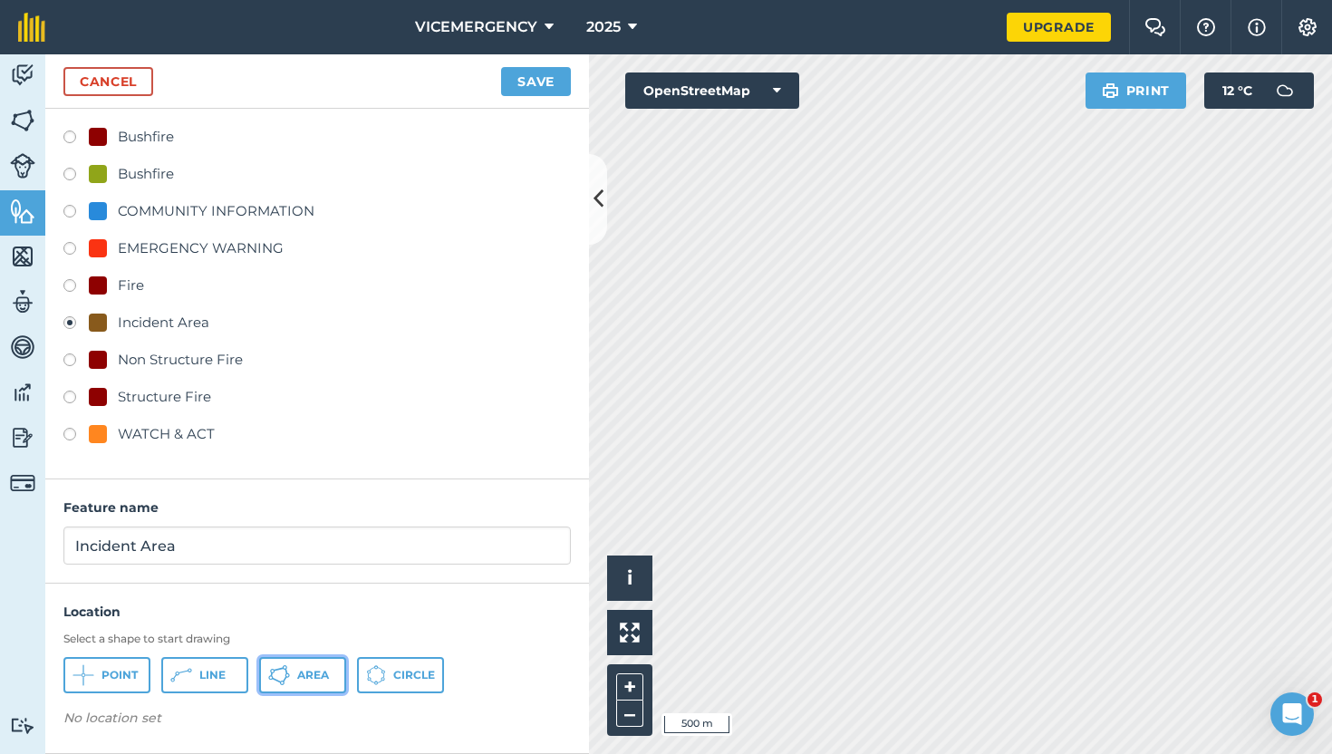
click at [288, 664] on icon at bounding box center [279, 675] width 22 height 22
click at [542, 82] on button "Save" at bounding box center [536, 81] width 70 height 29
